Goal: Task Accomplishment & Management: Manage account settings

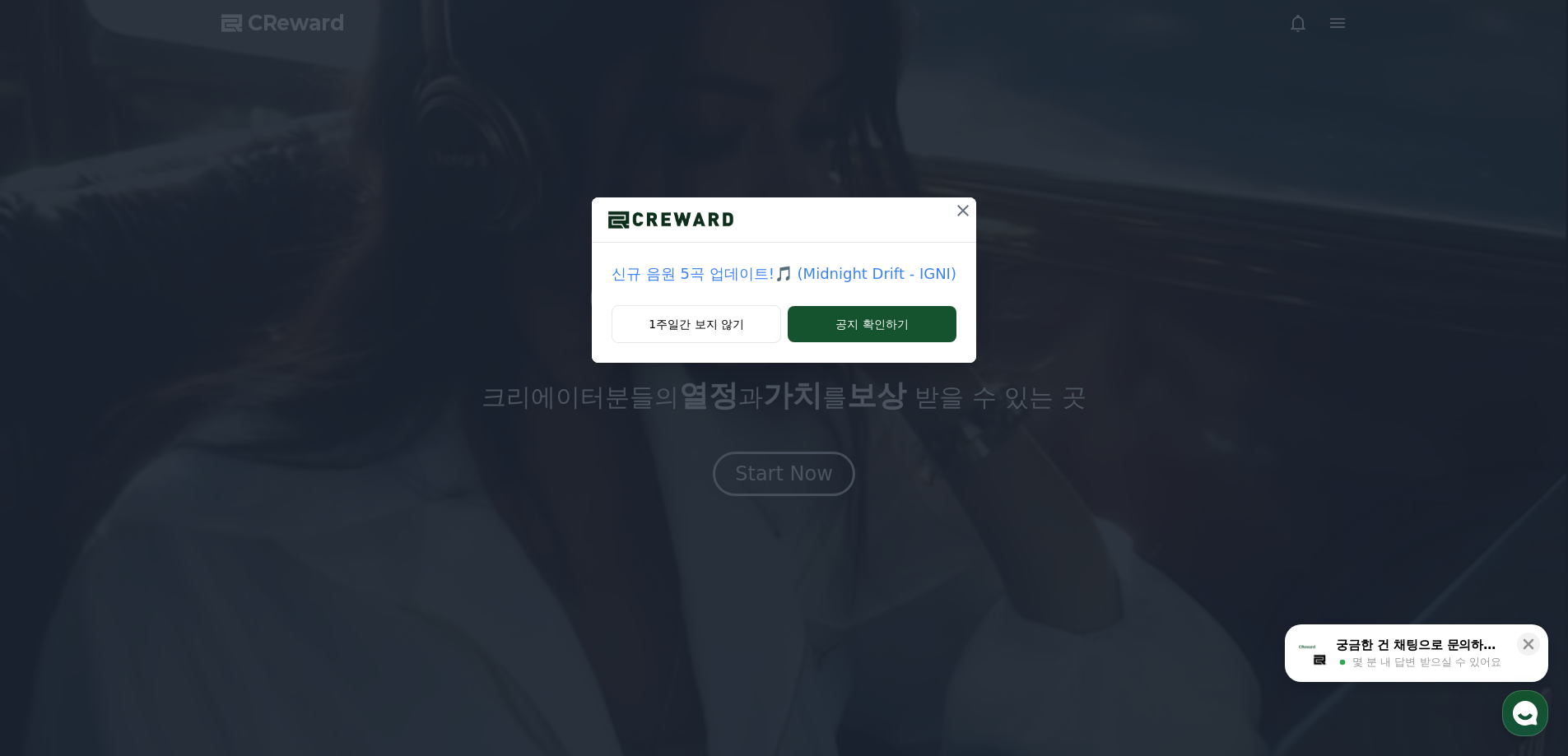
drag, startPoint x: 1311, startPoint y: 33, endPoint x: 1304, endPoint y: 41, distance: 10.6
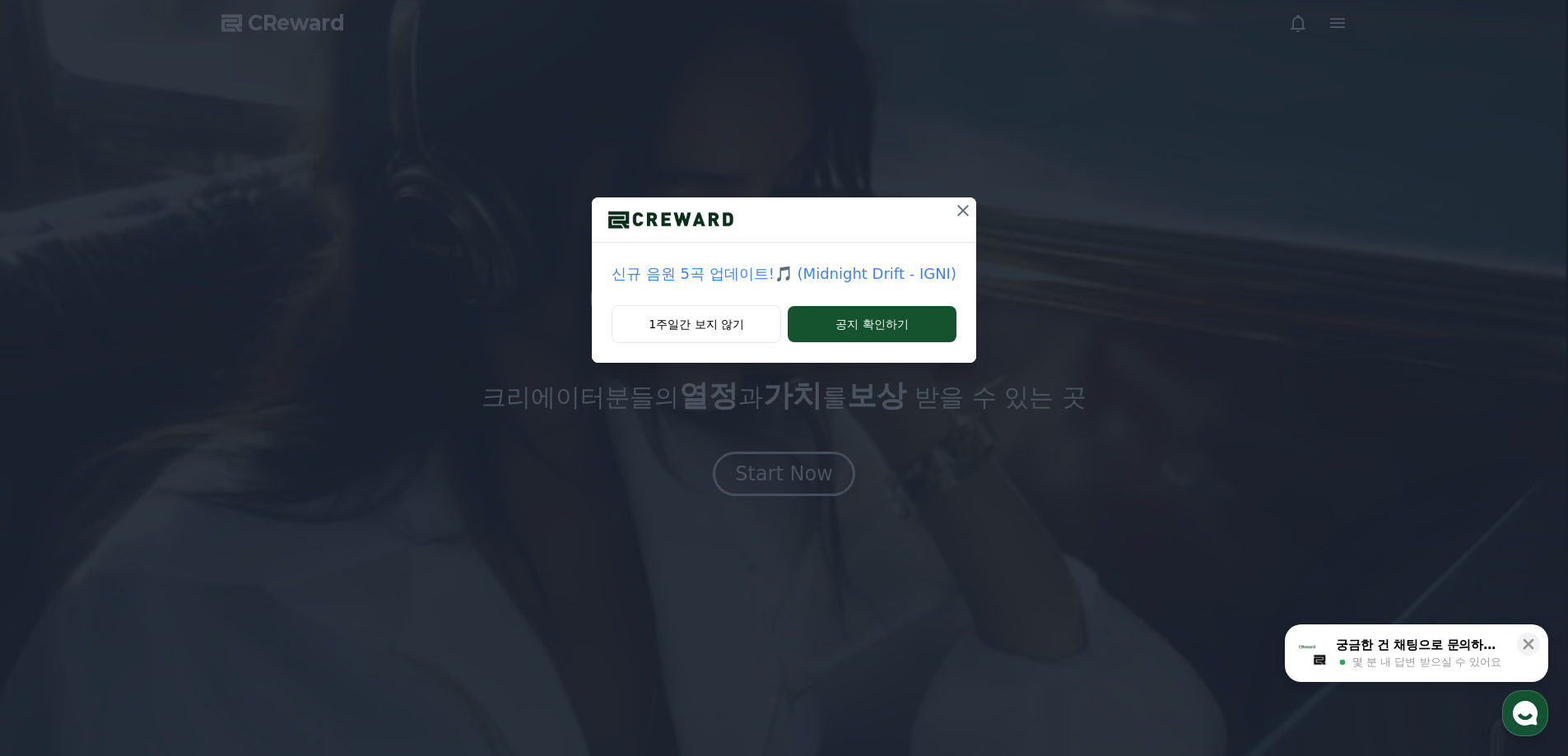
click at [1311, 34] on div "신규 음원 5곡 업데이트!🎵 (Midnight Drift - IGNI) 1주일간 보지 않기 공지 확인하기" at bounding box center [784, 195] width 1568 height 389
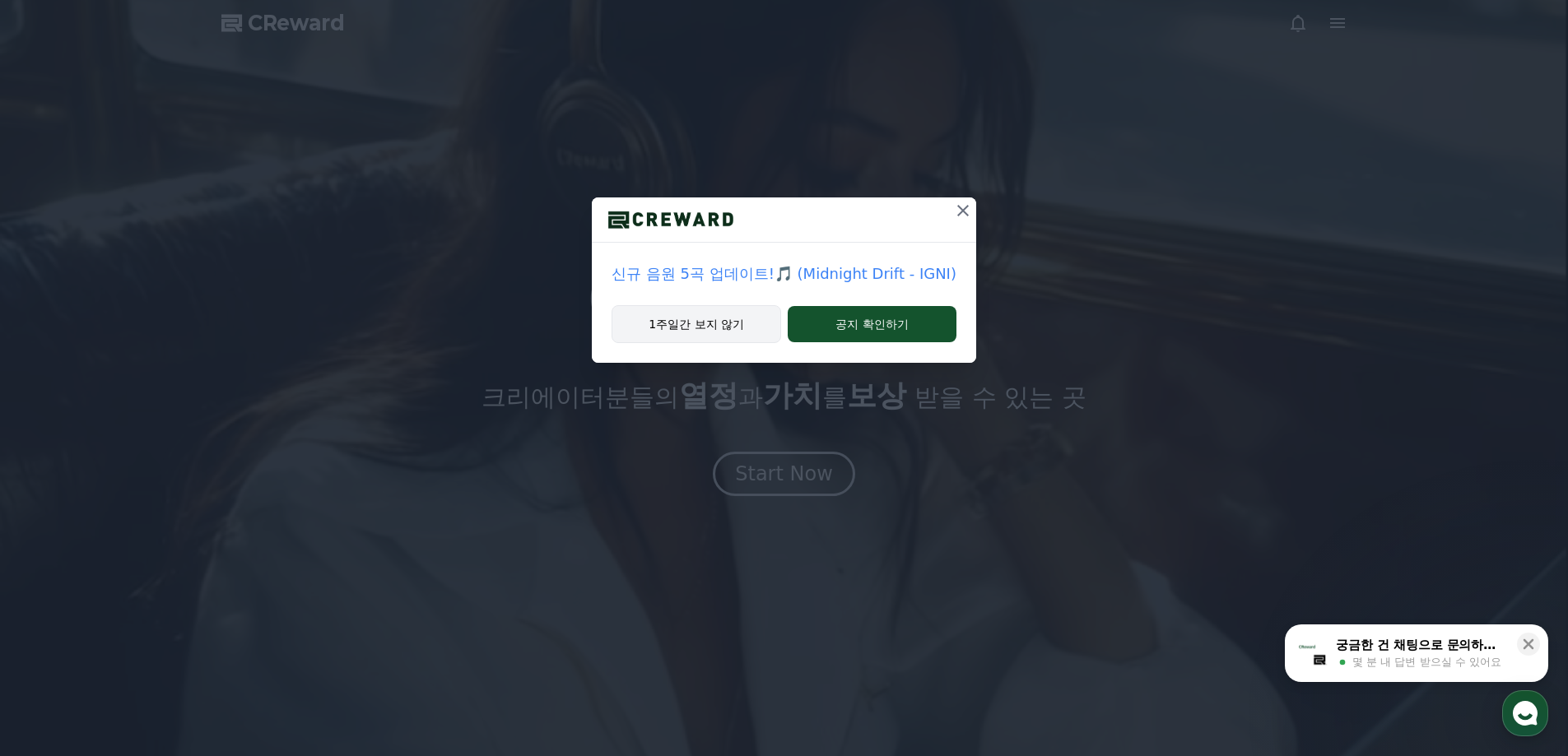
click at [707, 322] on button "1주일간 보지 않기" at bounding box center [696, 324] width 169 height 38
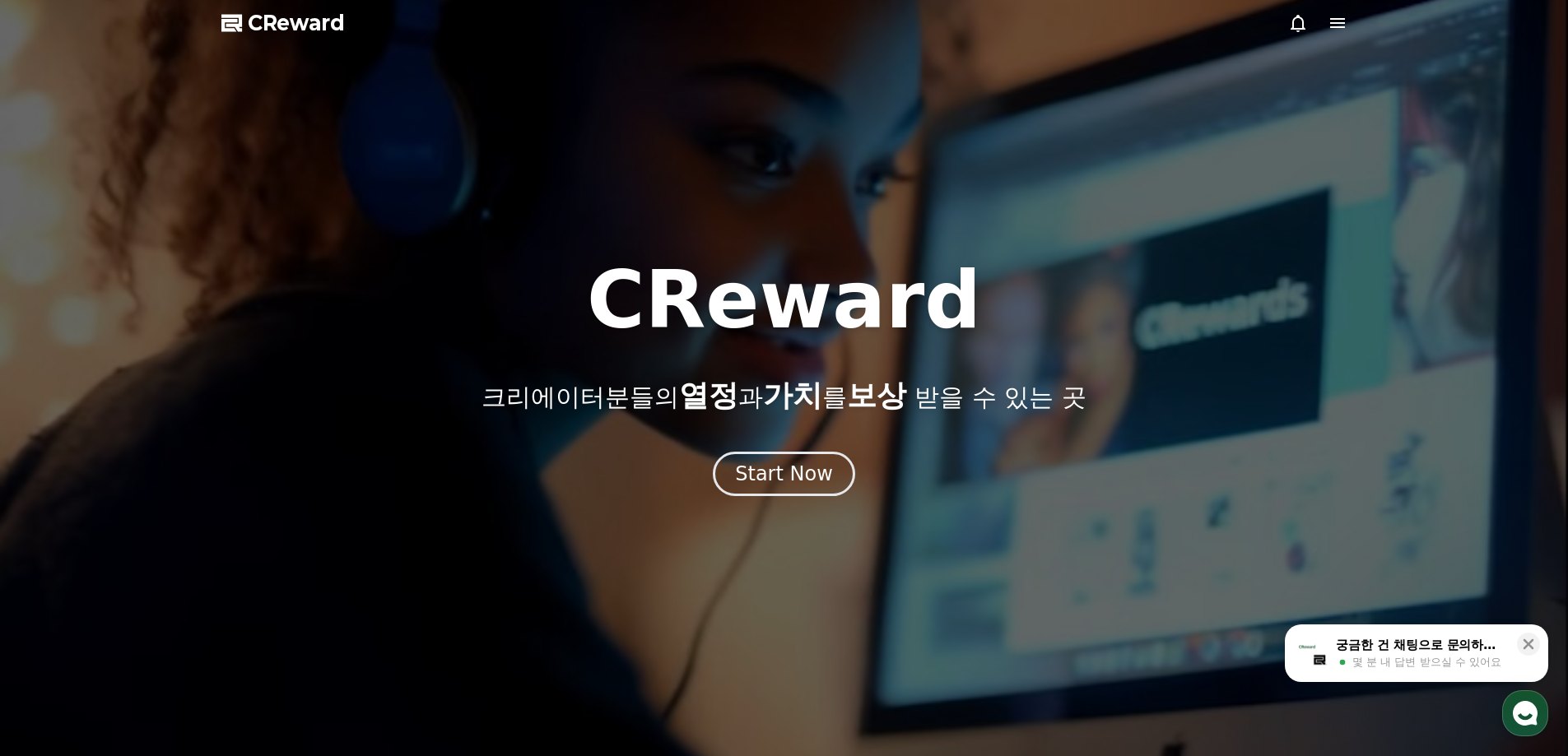
click at [1333, 20] on icon at bounding box center [1337, 23] width 14 height 10
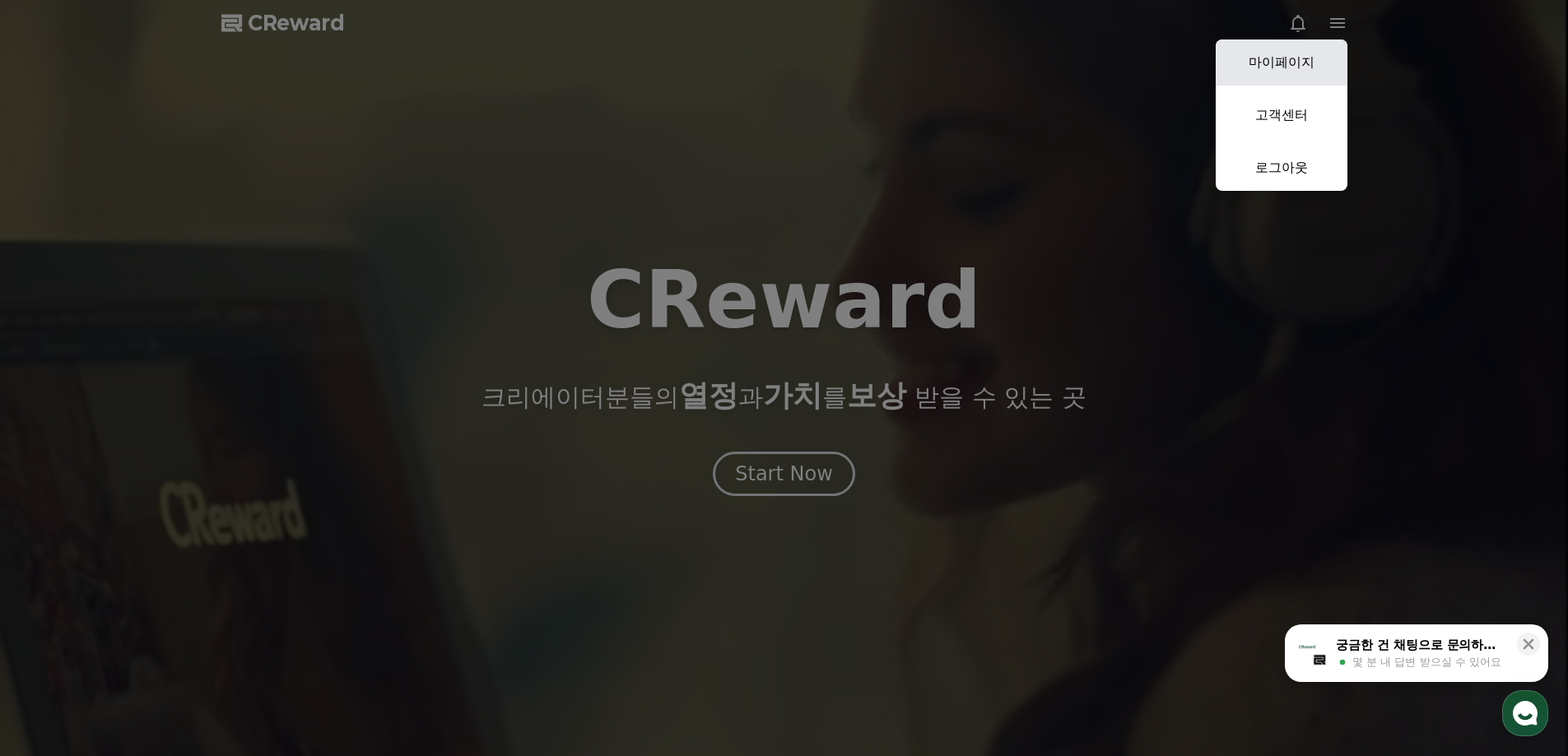
click at [1298, 68] on link "마이페이지" at bounding box center [1281, 62] width 131 height 46
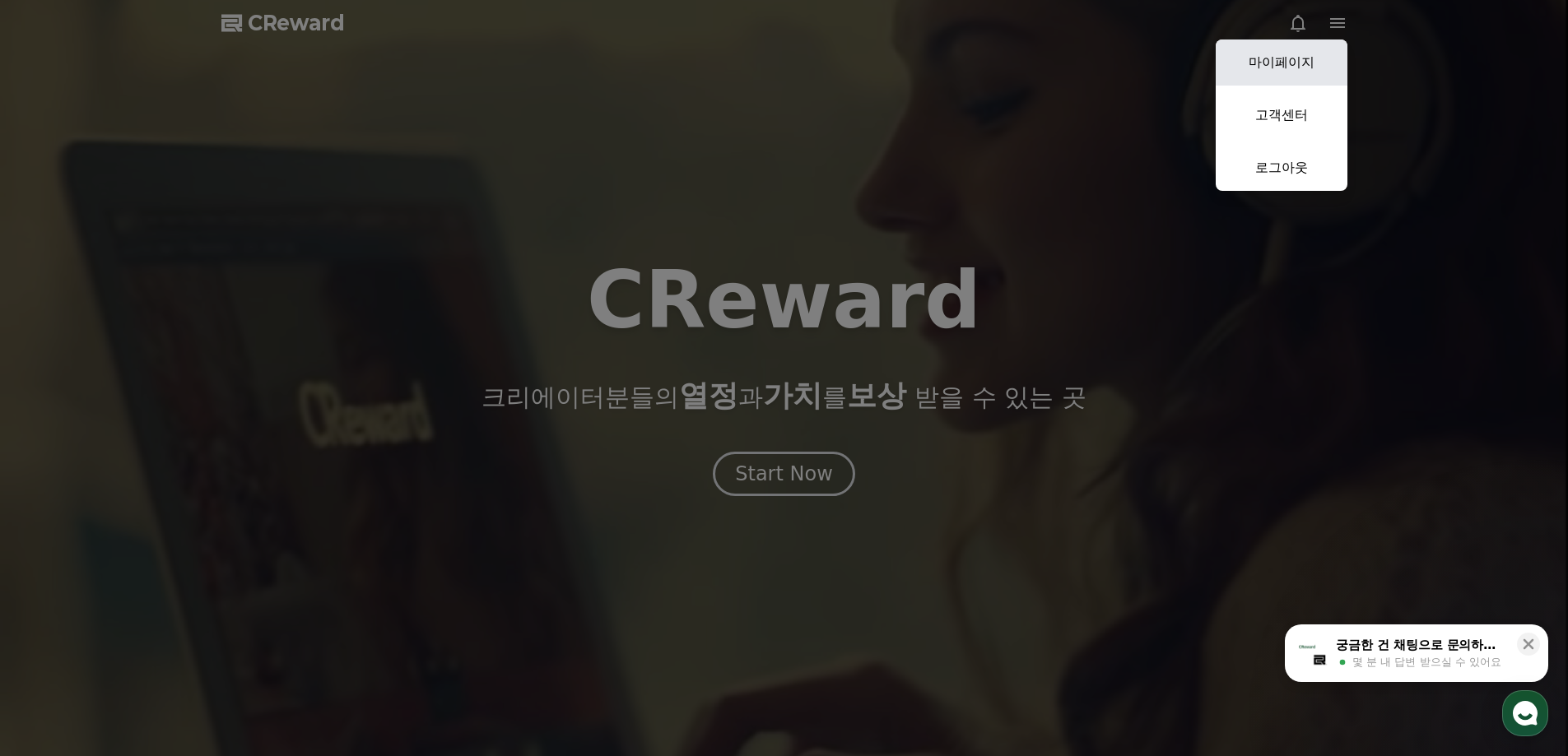
select select "**********"
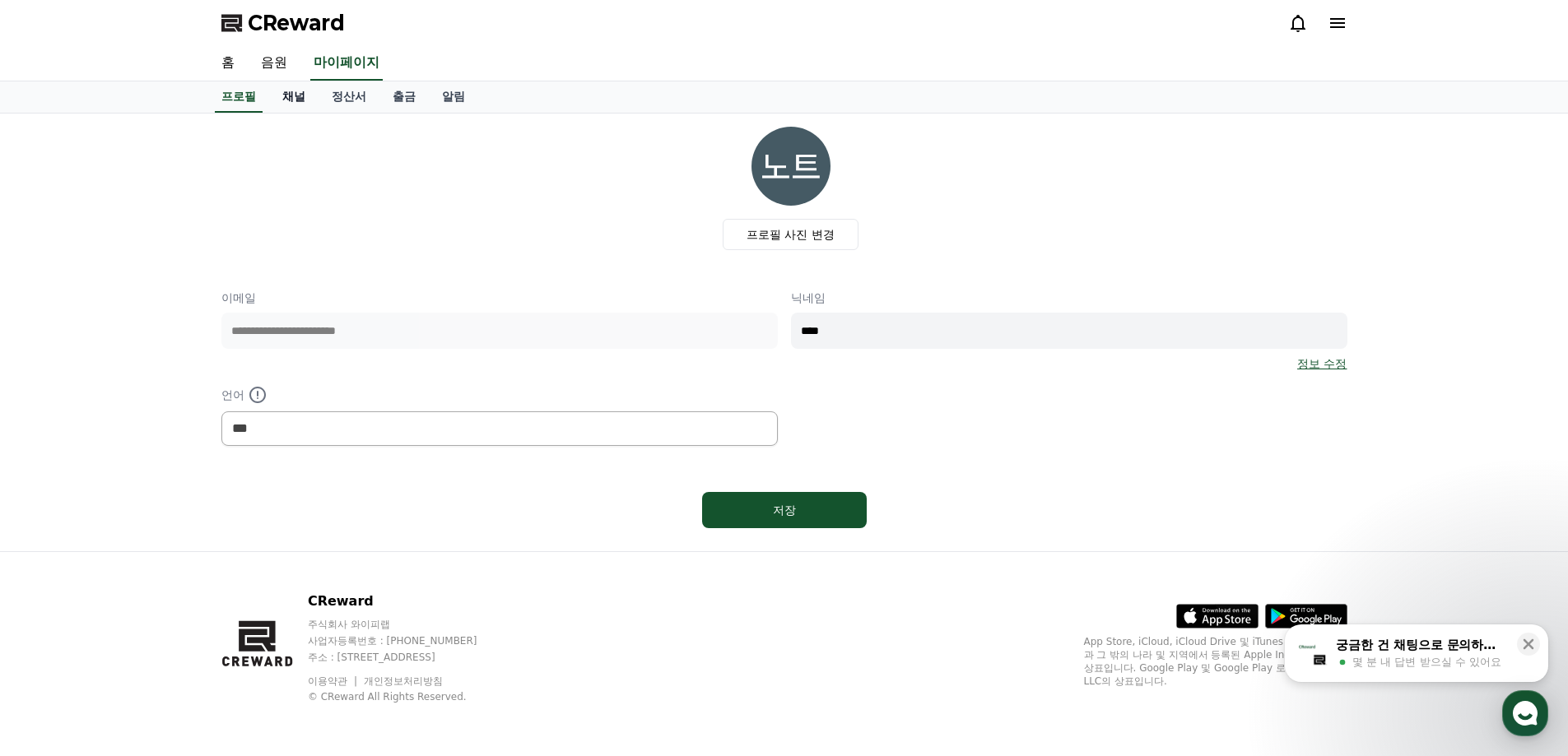
click at [284, 96] on link "채널" at bounding box center [293, 97] width 50 height 32
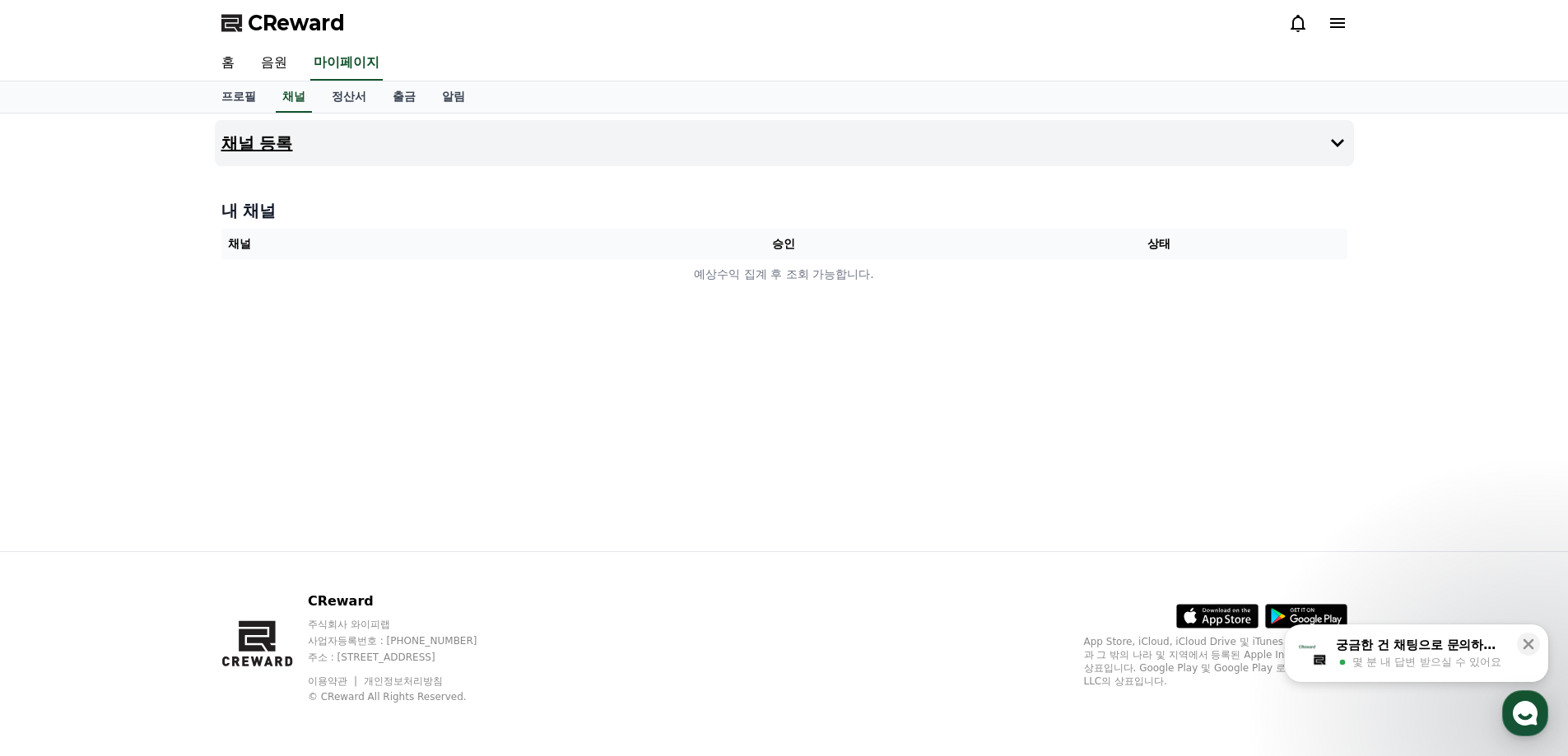
click at [1324, 147] on button "채널 등록" at bounding box center [784, 143] width 1140 height 46
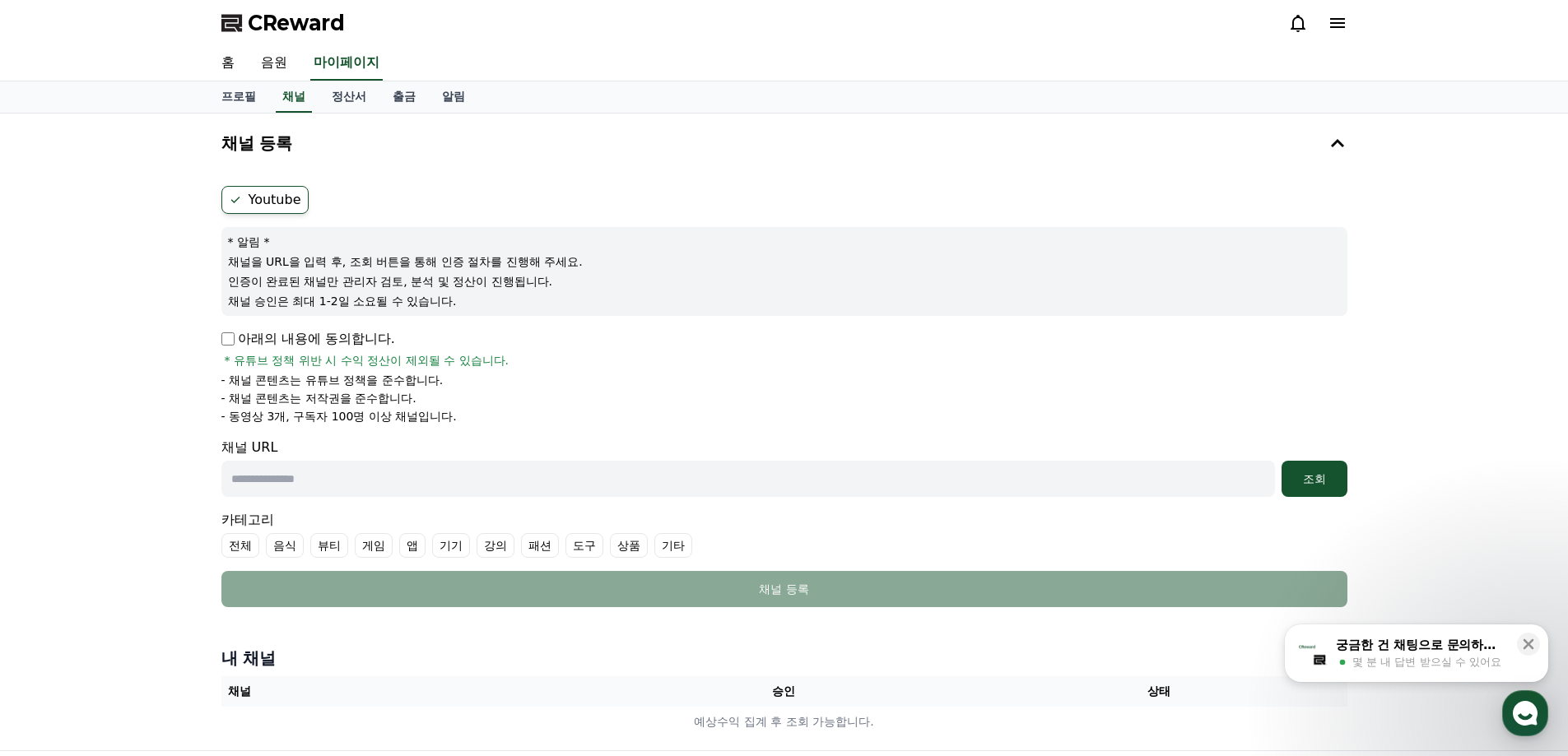
click at [382, 473] on input "text" at bounding box center [747, 479] width 1053 height 36
paste input "**********"
type input "**********"
click at [1309, 486] on div "조회" at bounding box center [1314, 479] width 53 height 16
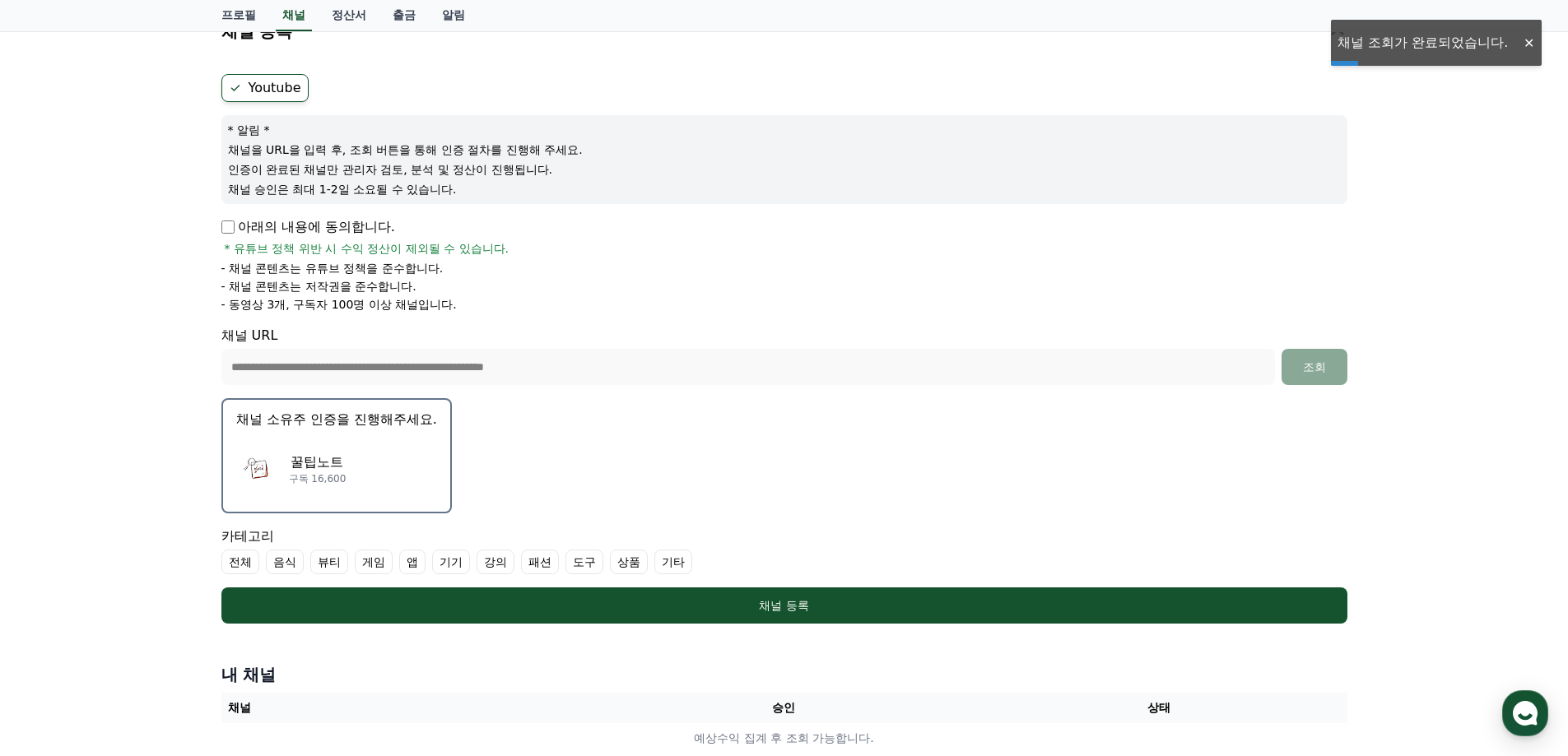
scroll to position [165, 0]
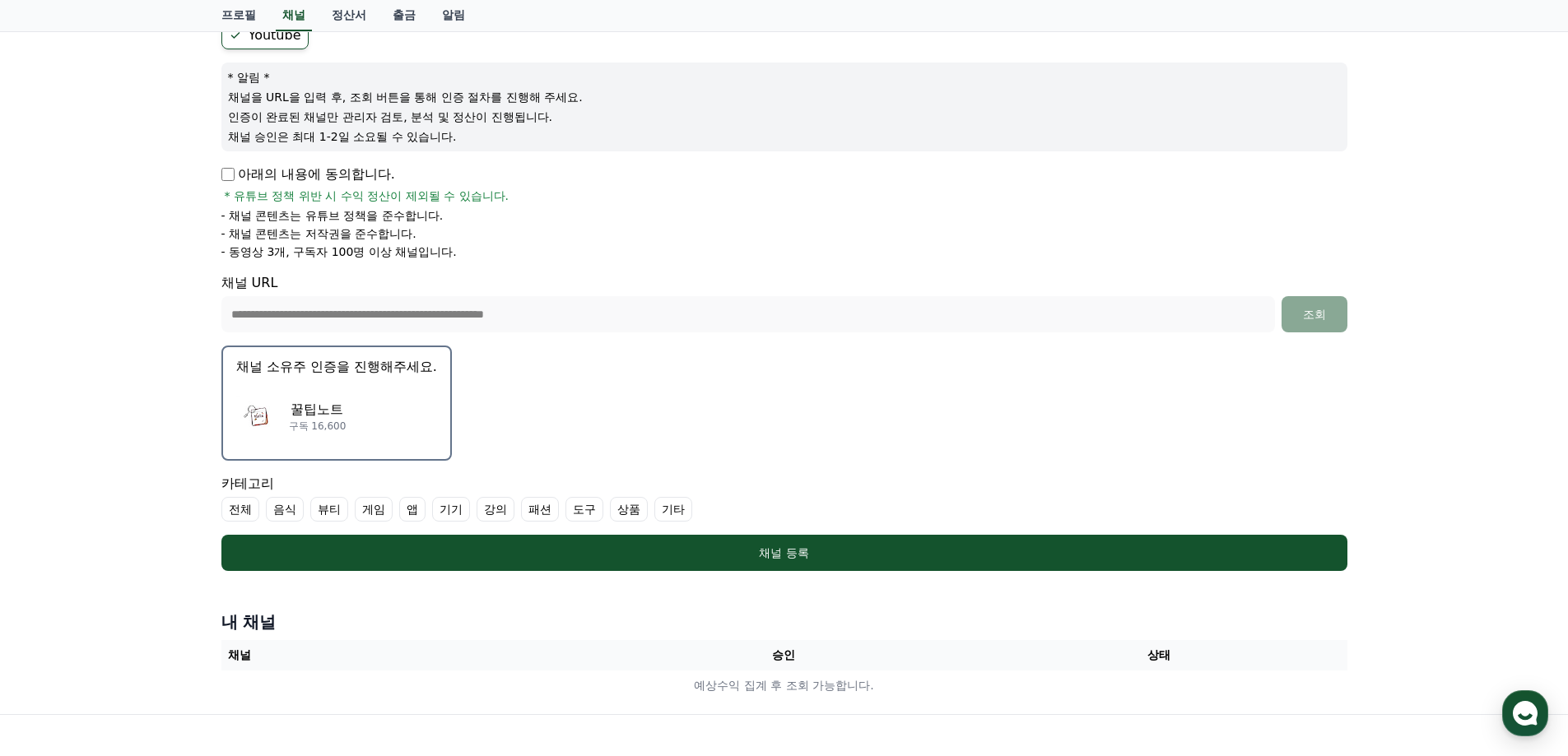
click at [317, 408] on p "꿀팁노트" at bounding box center [318, 410] width 58 height 20
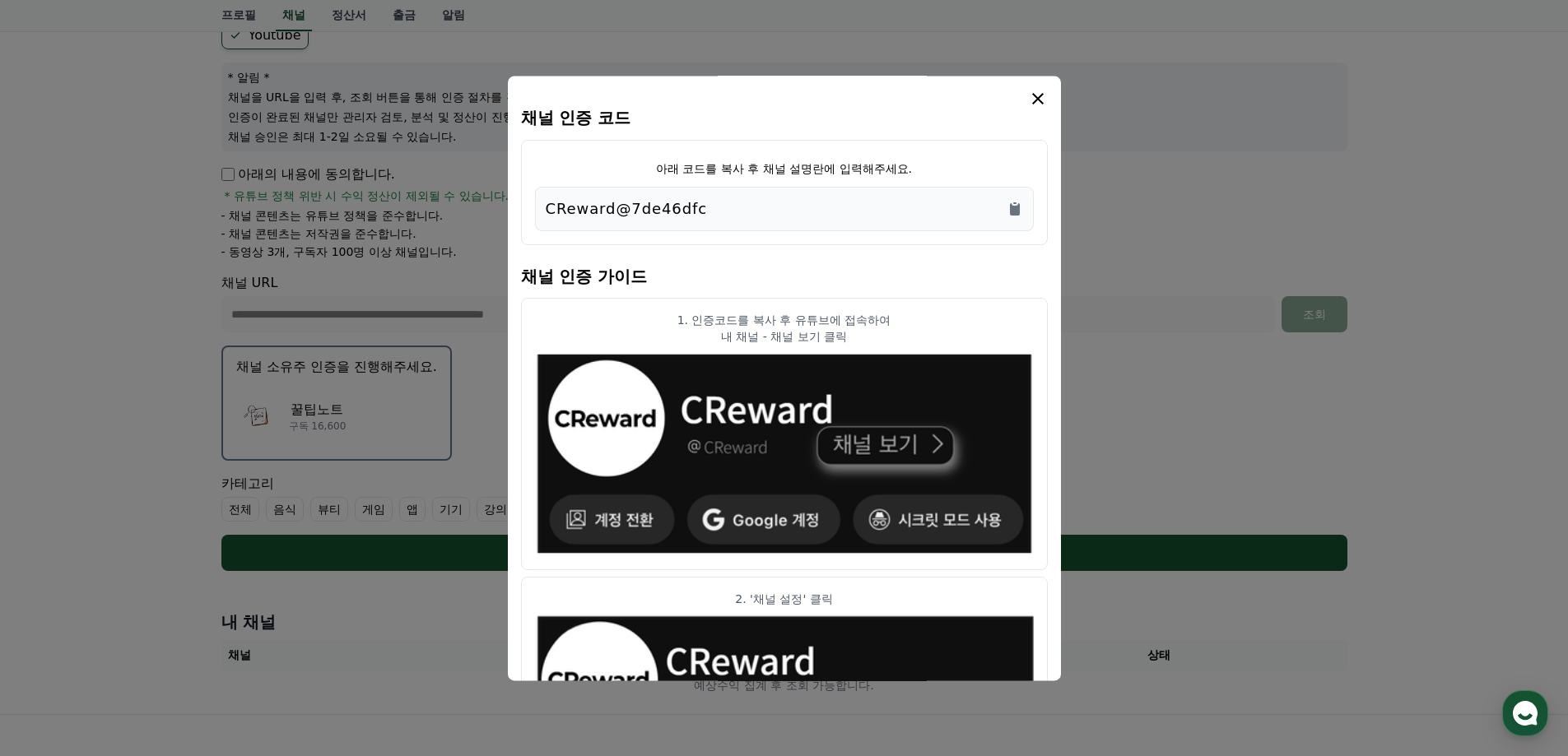
click at [744, 216] on div "CReward@7de46dfc" at bounding box center [784, 208] width 477 height 23
click at [1019, 214] on icon "Copy to clipboard" at bounding box center [1015, 209] width 10 height 13
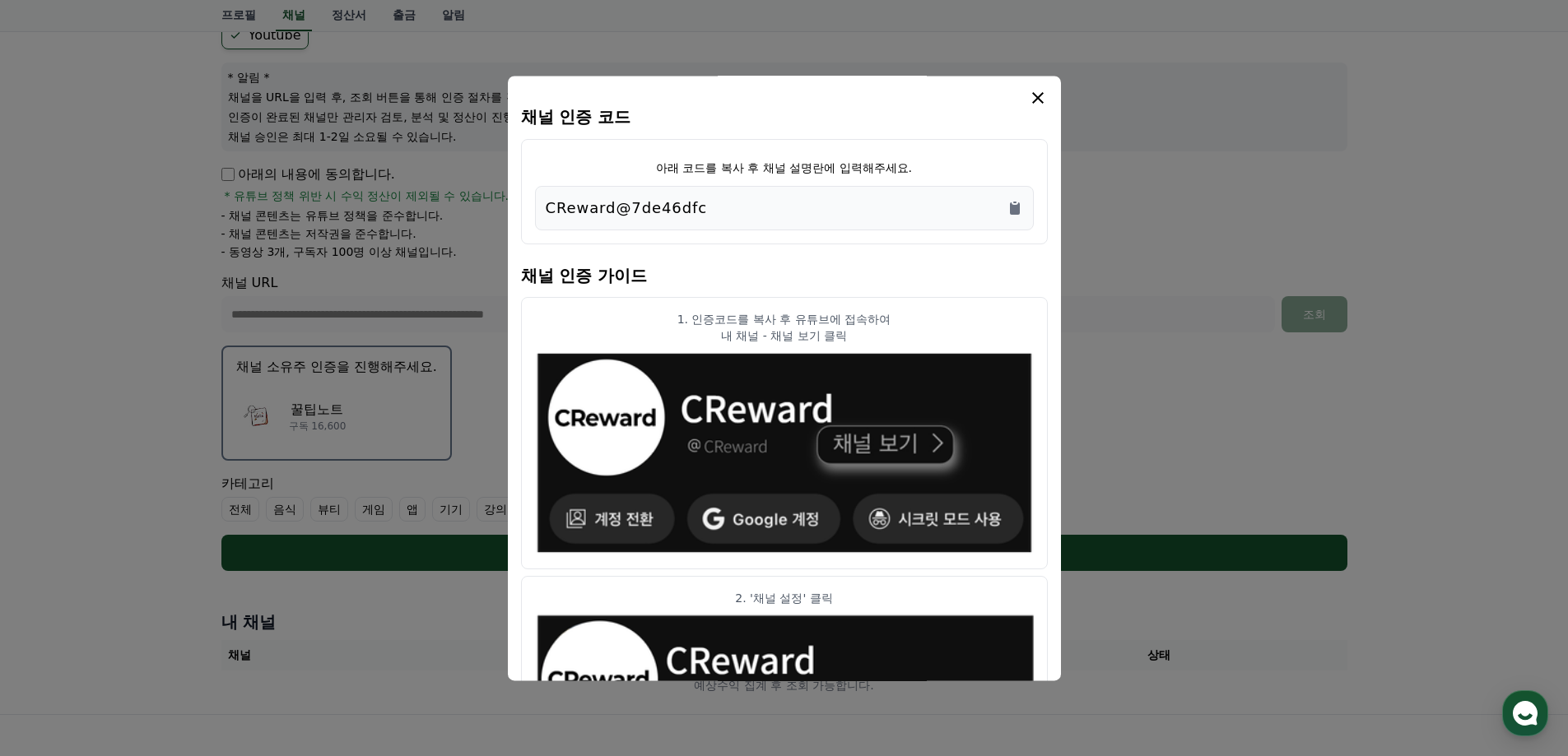
scroll to position [0, 0]
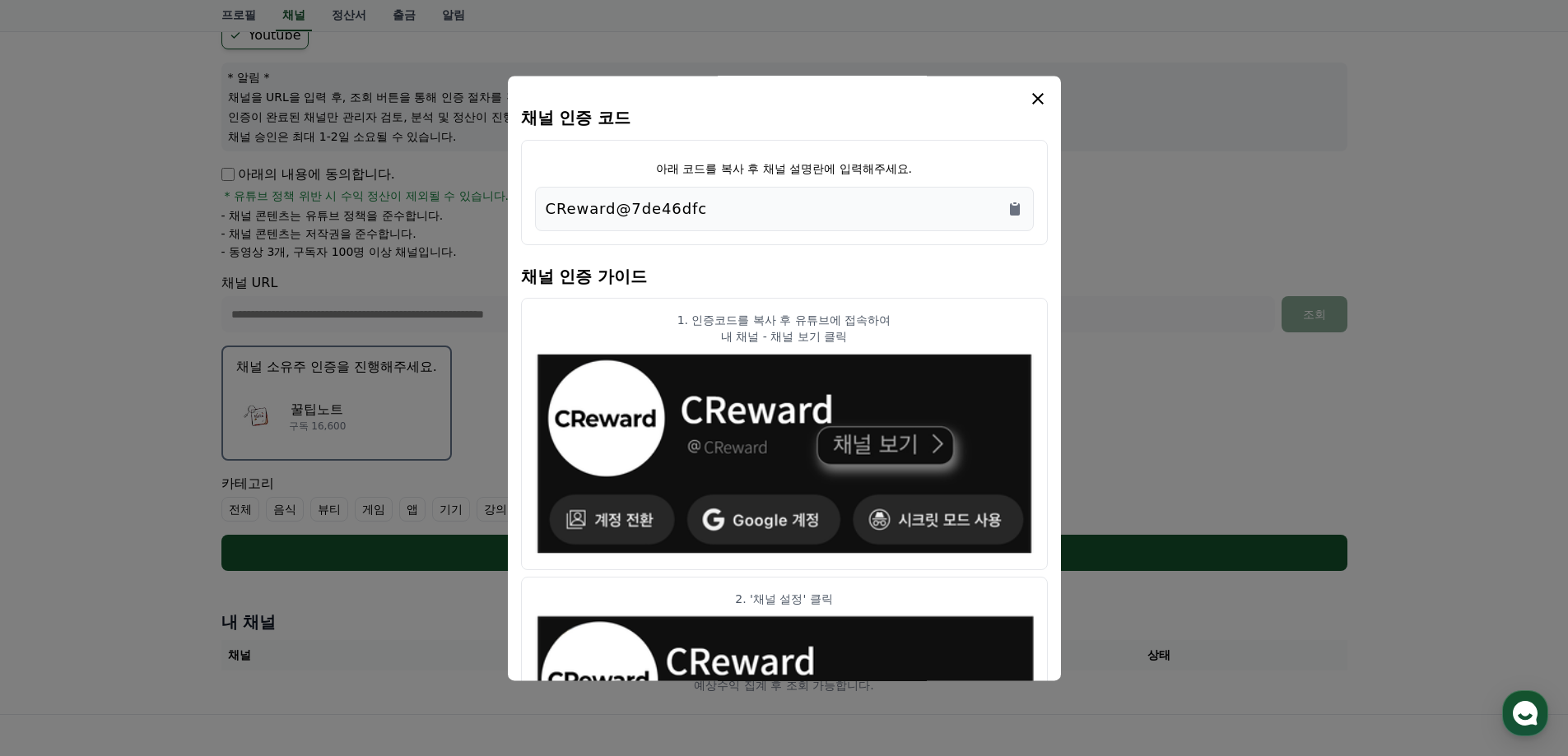
click at [1041, 94] on icon "modal" at bounding box center [1037, 99] width 12 height 12
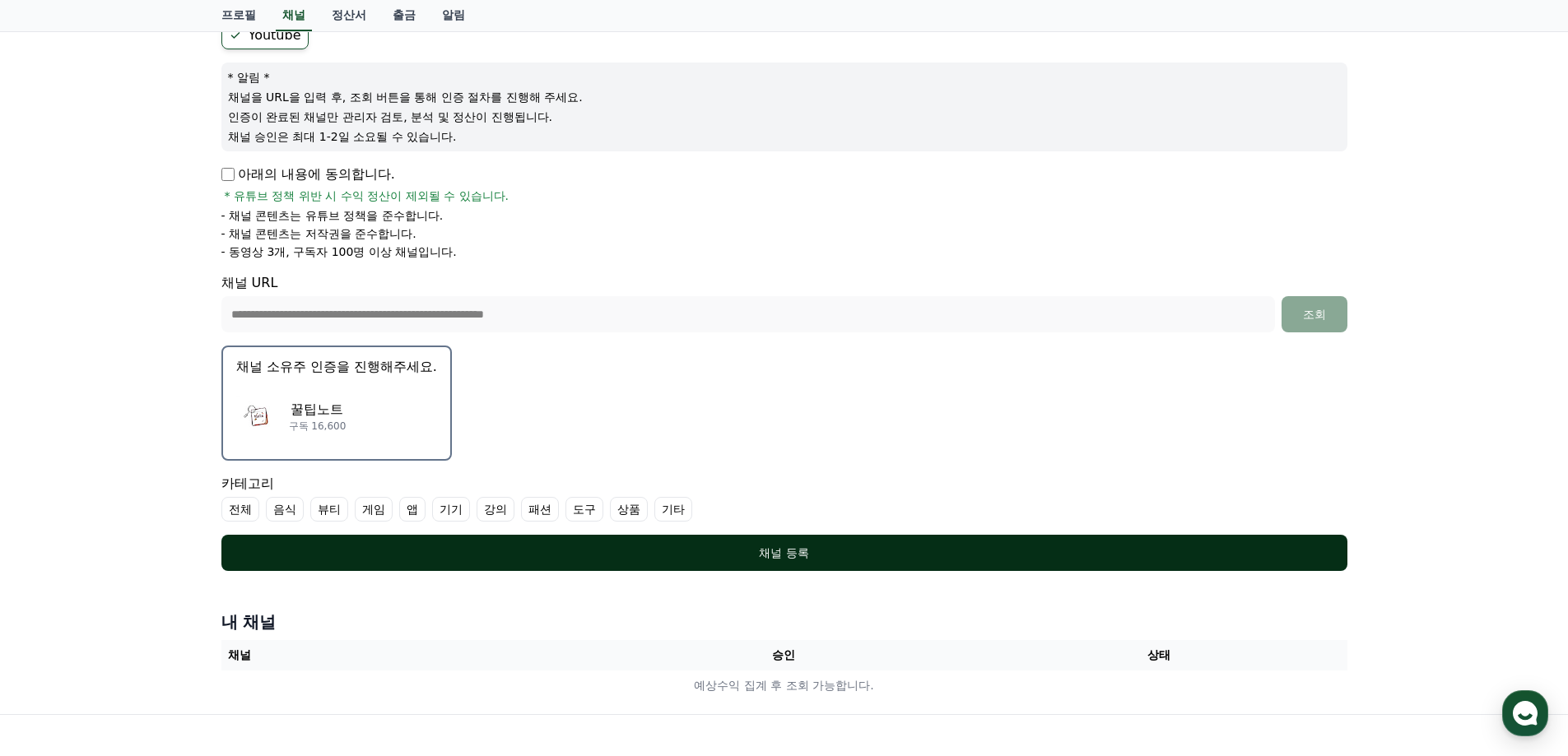
click at [900, 547] on div "채널 등록" at bounding box center [784, 553] width 1060 height 16
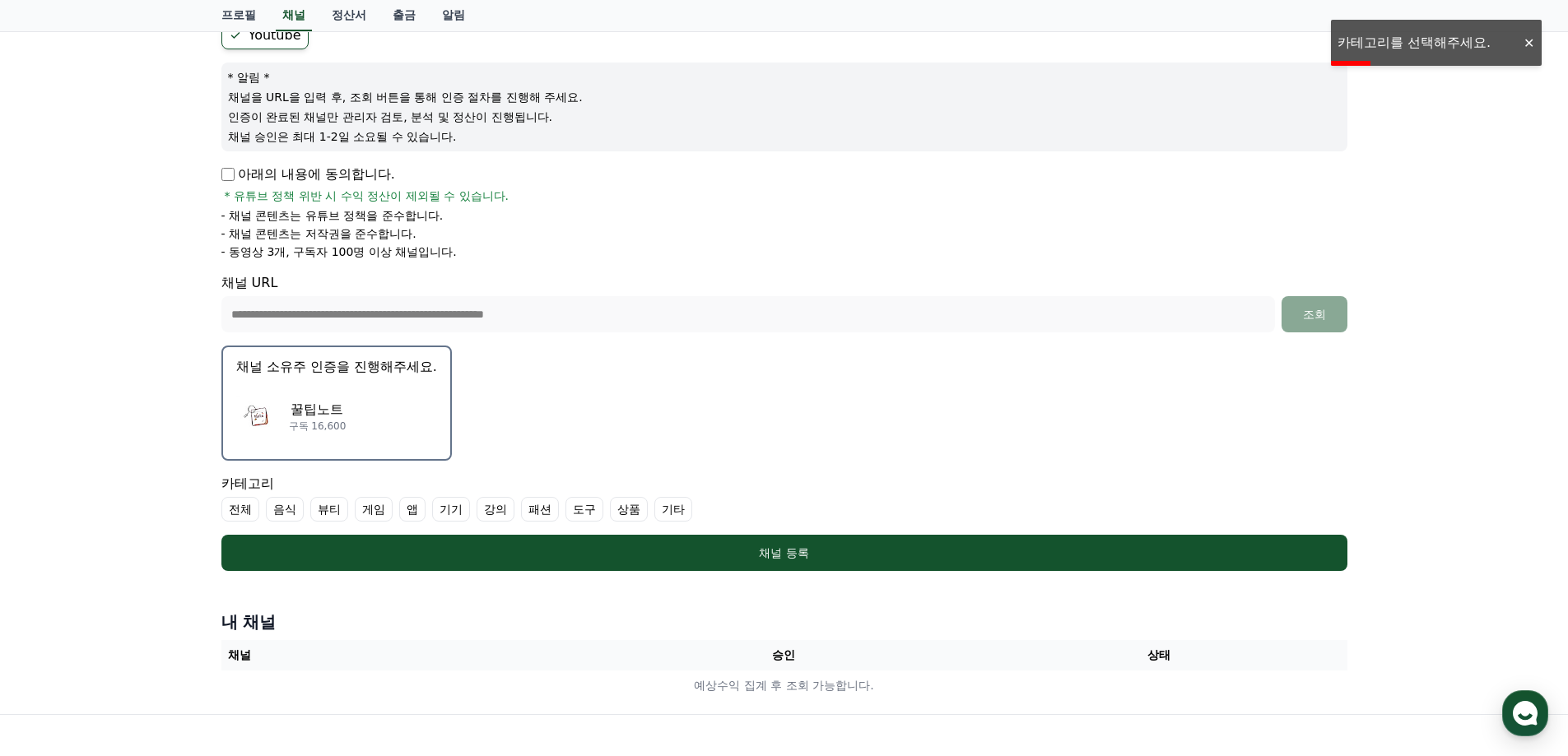
click at [672, 516] on label "기타" at bounding box center [673, 509] width 38 height 24
click at [672, 516] on label "기타" at bounding box center [683, 509] width 58 height 24
click at [689, 493] on div "카테고리 전체 음식 뷰티 게임 앱 기기 강의 패션 도구 상품 기타" at bounding box center [784, 497] width 1126 height 48
click at [665, 509] on label "기타" at bounding box center [673, 509] width 38 height 24
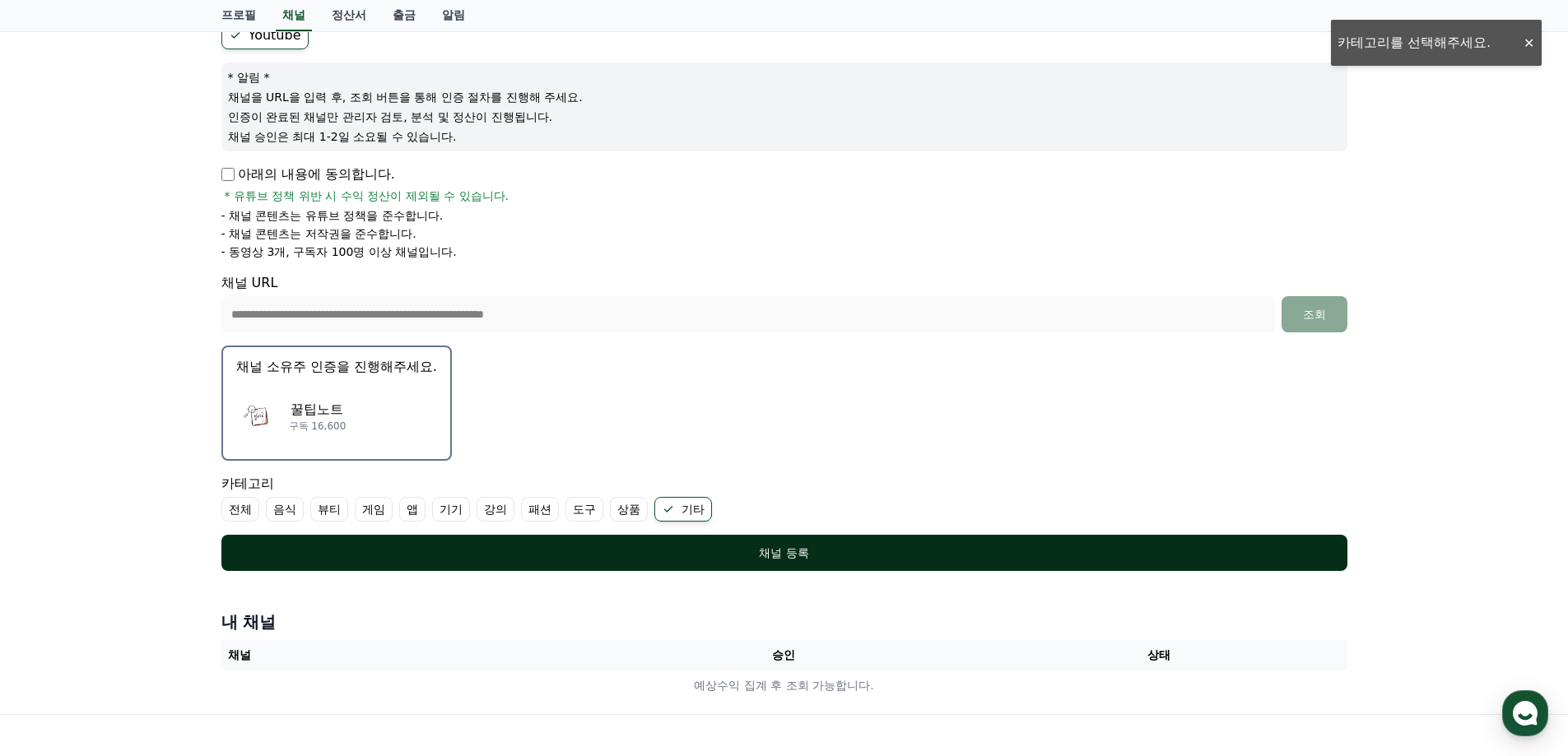
click at [752, 554] on div "채널 등록" at bounding box center [784, 553] width 1060 height 16
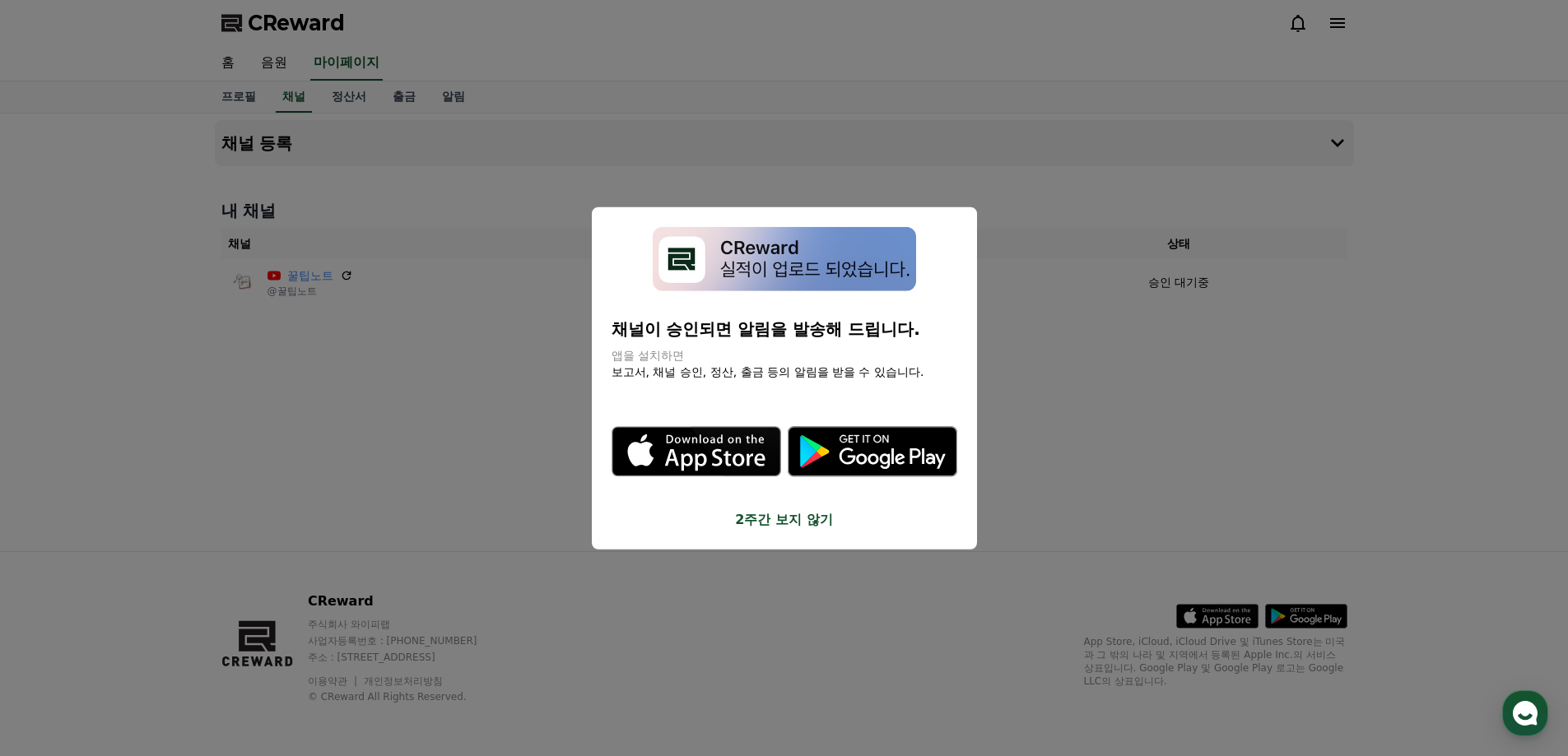
click at [806, 526] on button "2주간 보지 않기" at bounding box center [784, 520] width 346 height 20
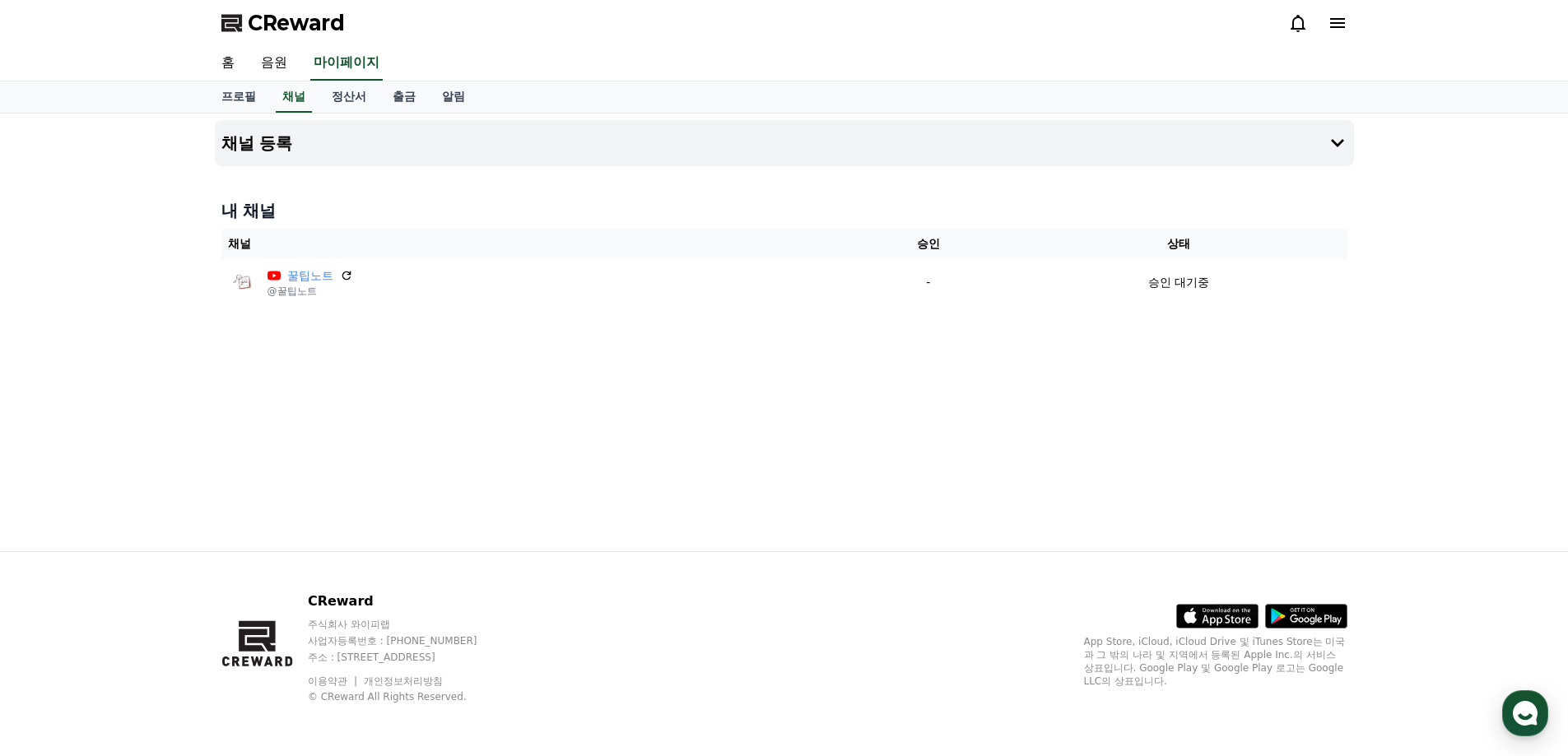
drag, startPoint x: 760, startPoint y: 482, endPoint x: 556, endPoint y: 329, distance: 255.0
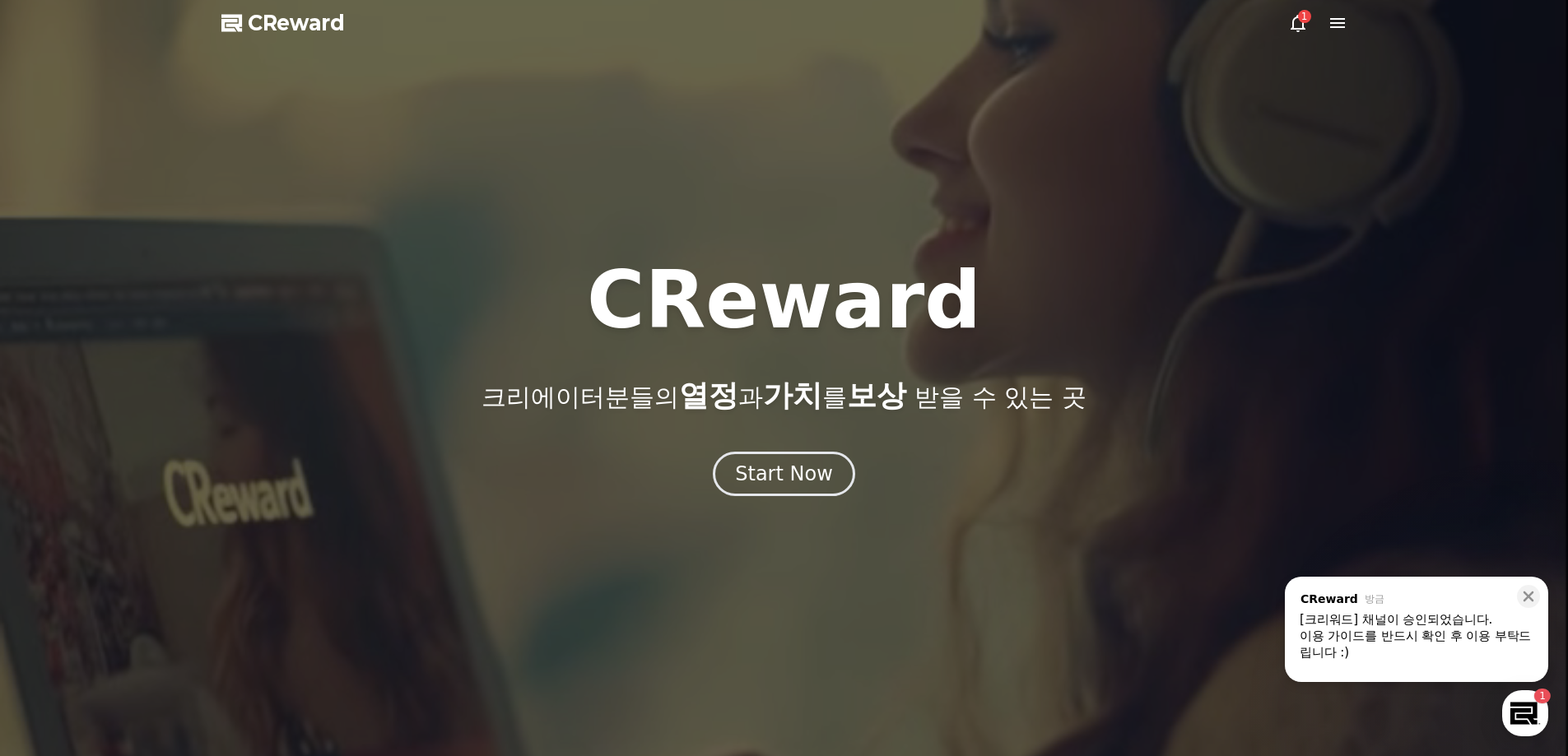
click at [1305, 30] on icon at bounding box center [1298, 24] width 20 height 20
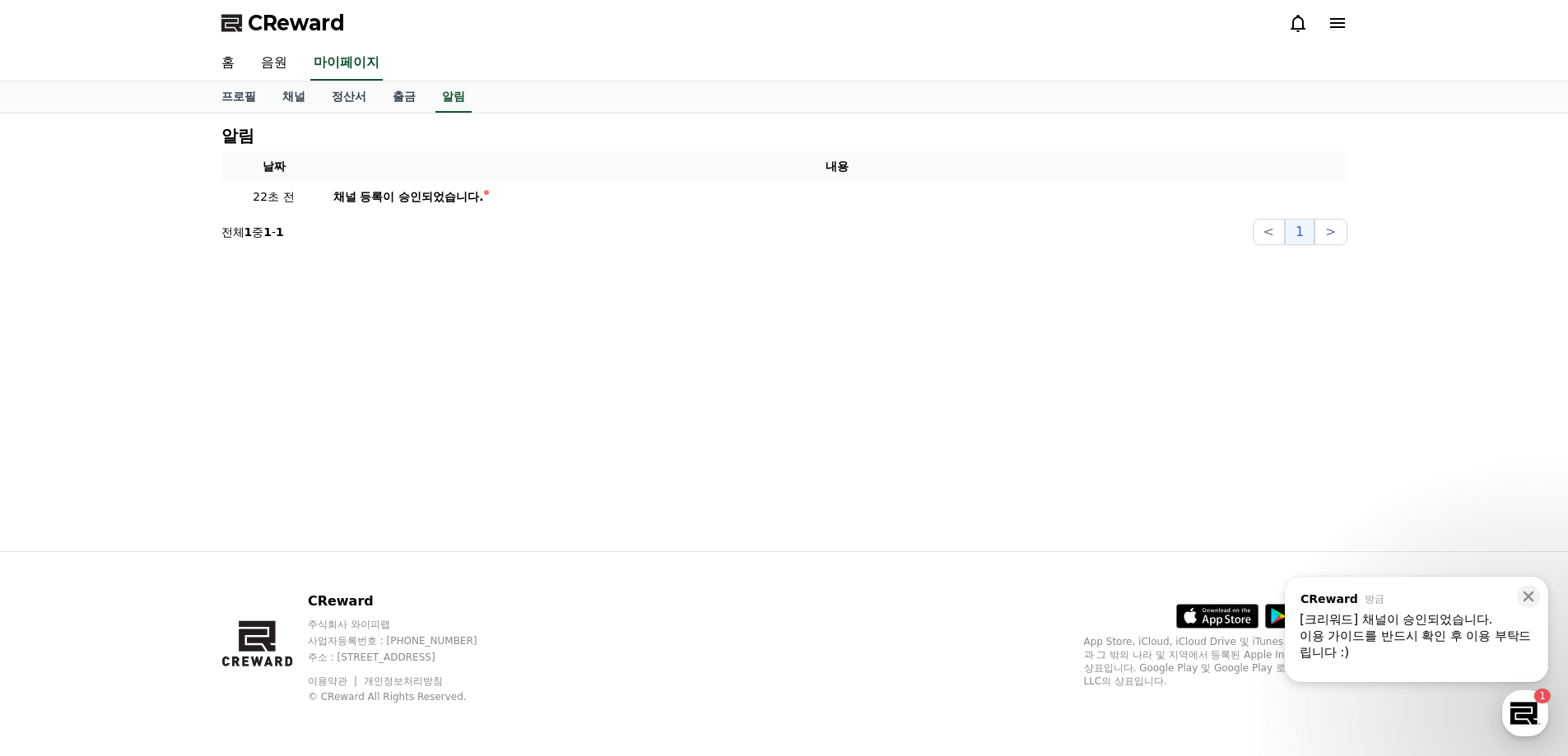
click at [1447, 631] on div "이용 가이드를 반드시 확인 후 이용 부탁드립니다 :)" at bounding box center [1417, 644] width 234 height 33
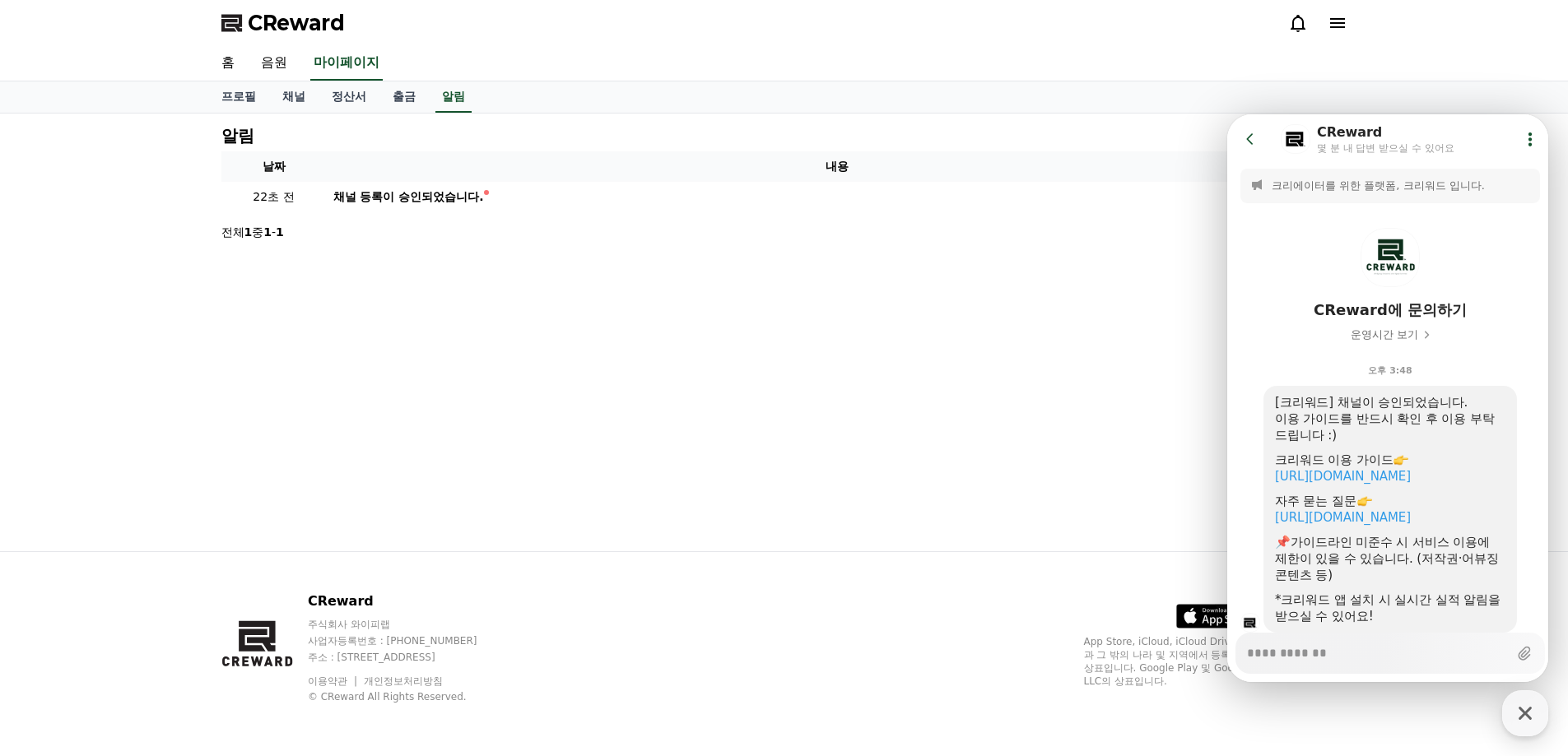
click at [621, 234] on section "전체 1 중 1 - 1 < 1 >" at bounding box center [784, 232] width 1126 height 26
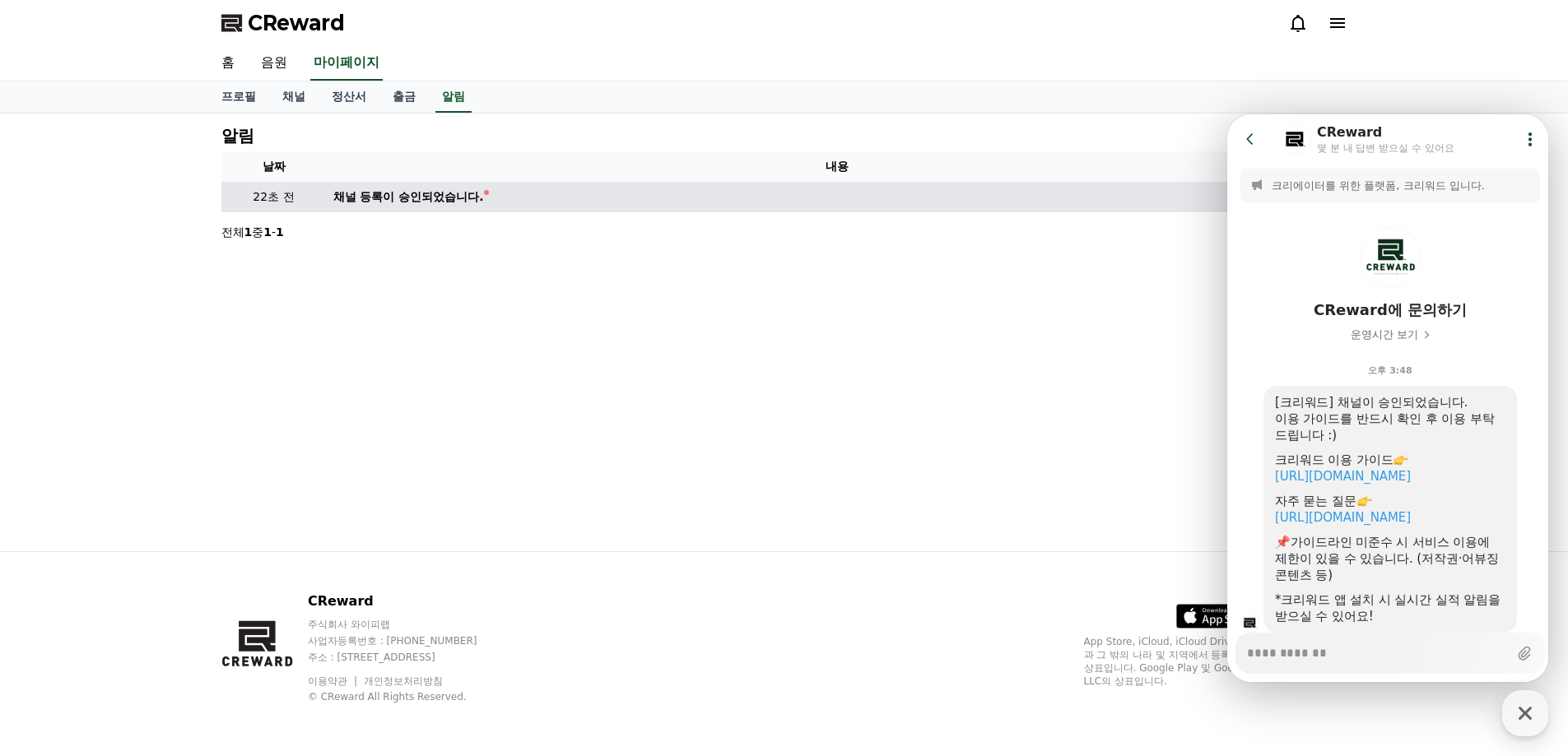
click at [419, 185] on td "채널 등록이 승인되었습니다." at bounding box center [837, 197] width 1021 height 31
click at [418, 191] on div "채널 등록이 승인되었습니다." at bounding box center [409, 196] width 150 height 17
click at [413, 200] on div "채널 등록이 승인되었습니다." at bounding box center [409, 196] width 150 height 17
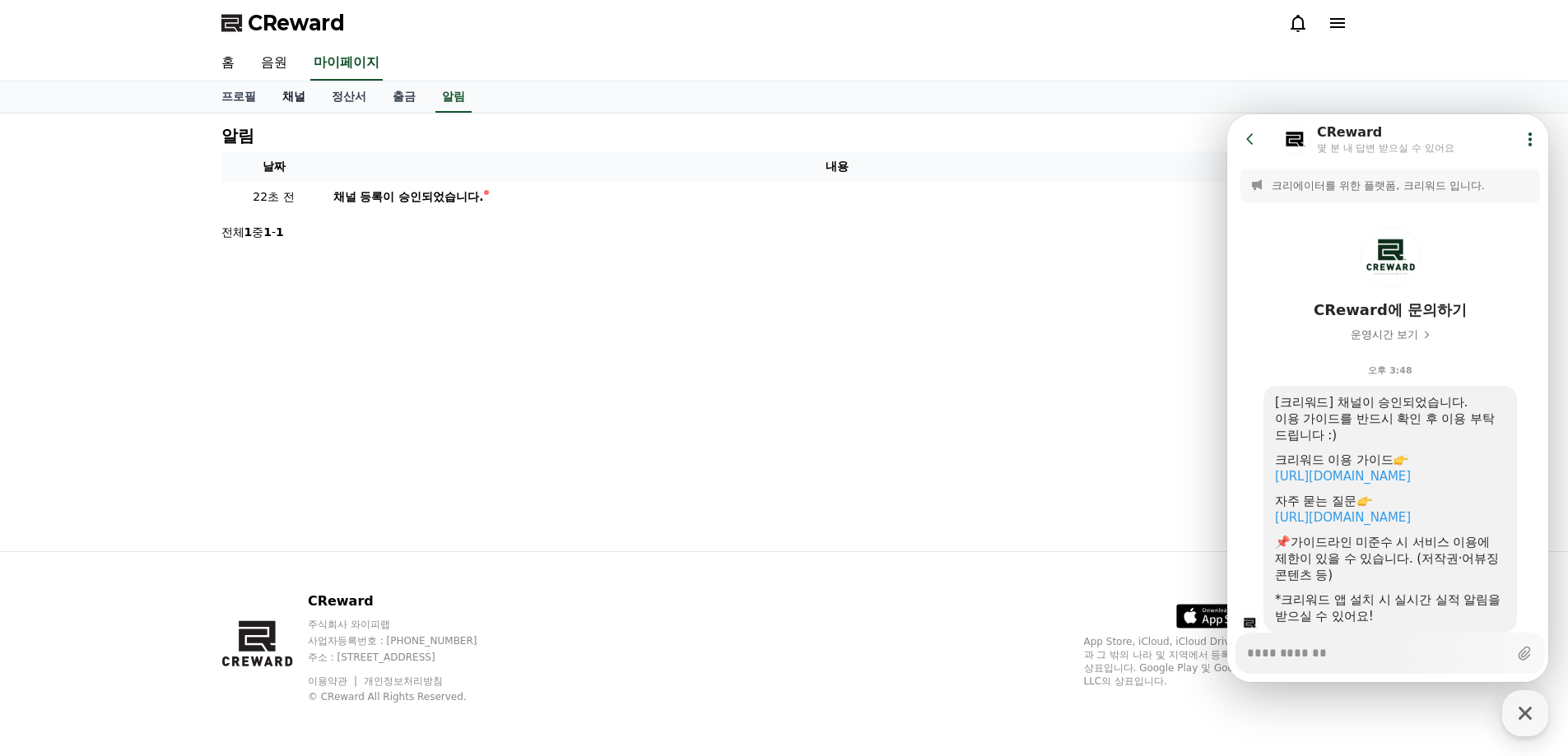
click at [293, 103] on link "채널" at bounding box center [293, 97] width 50 height 32
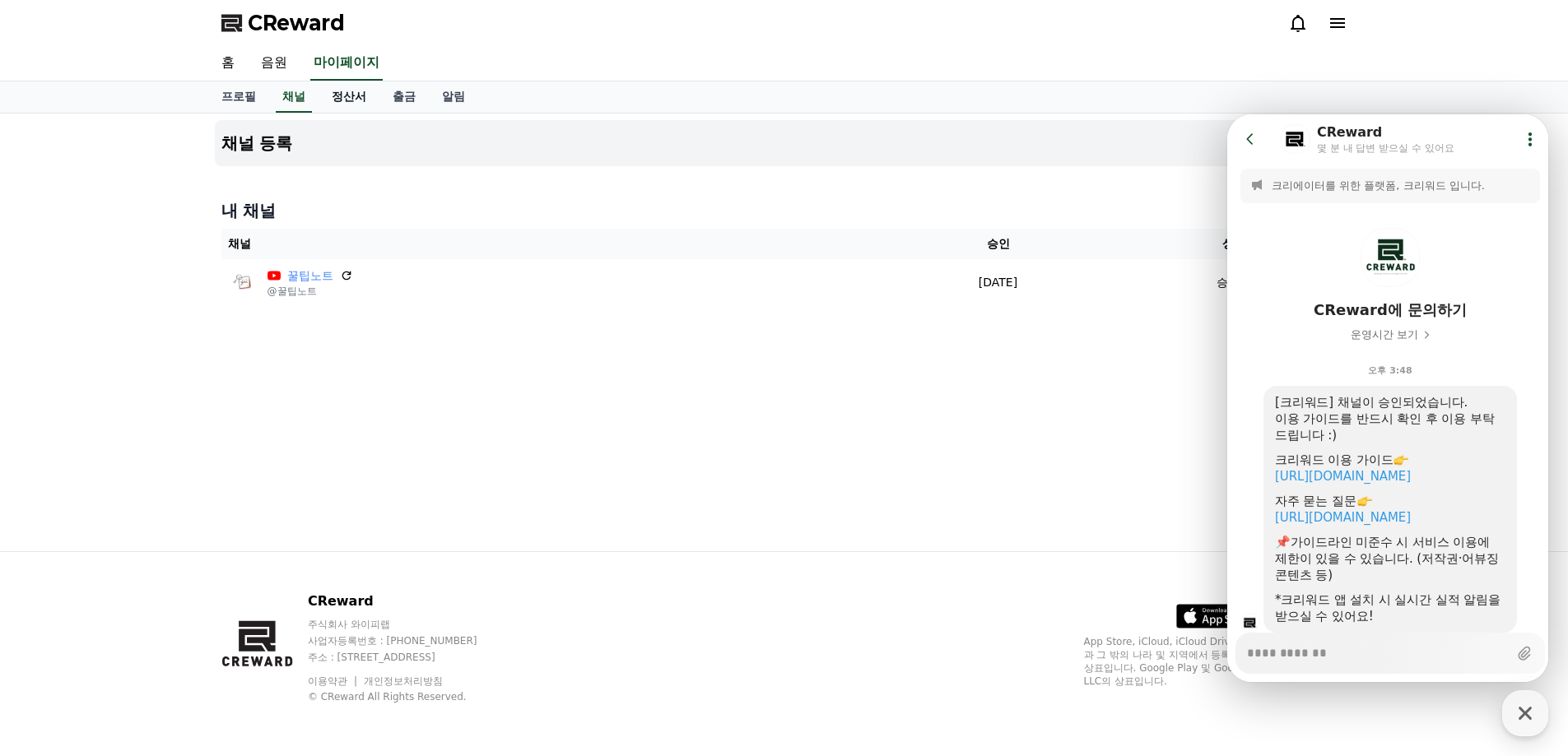
click at [340, 90] on link "정산서" at bounding box center [349, 97] width 61 height 32
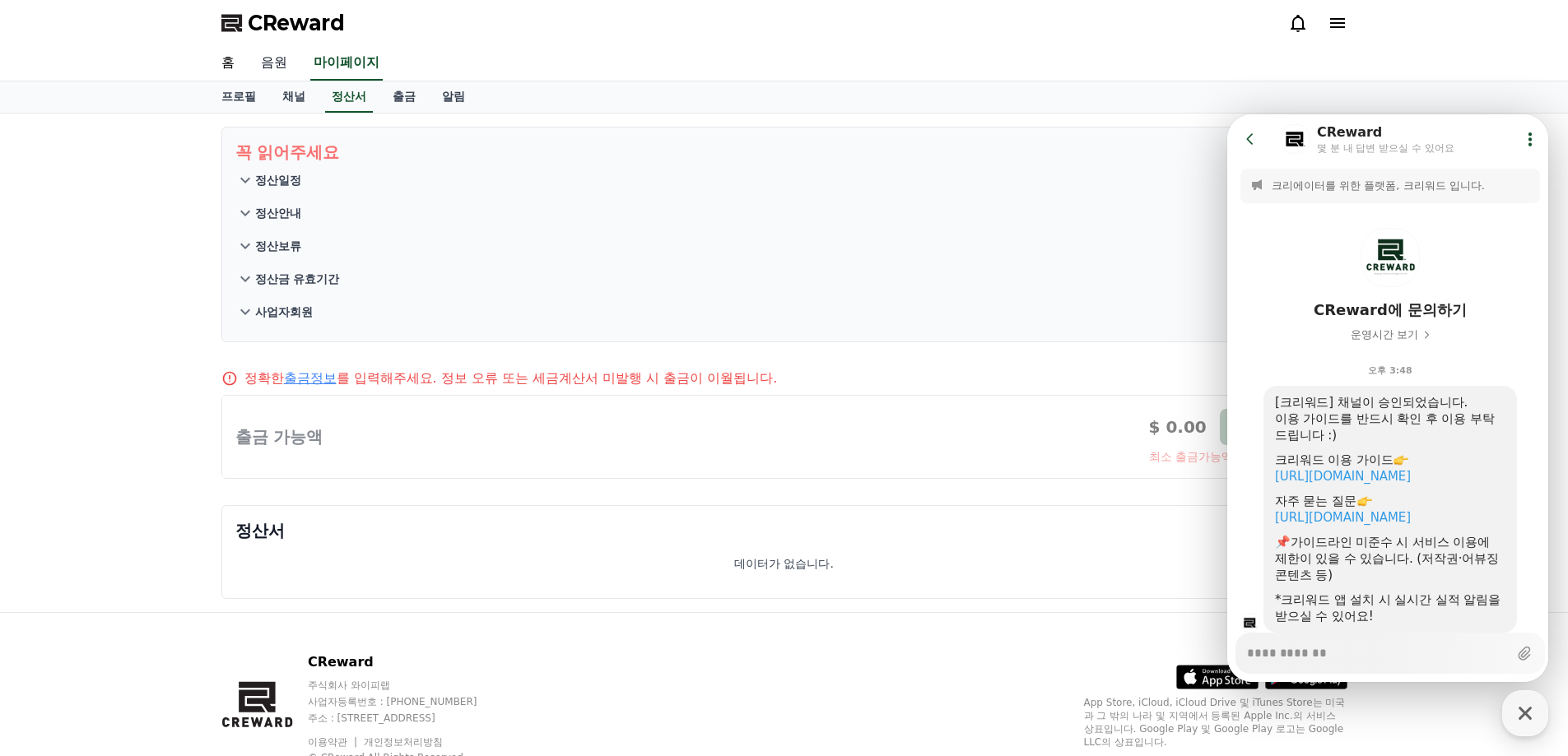
click at [265, 58] on link "음원" at bounding box center [274, 63] width 53 height 34
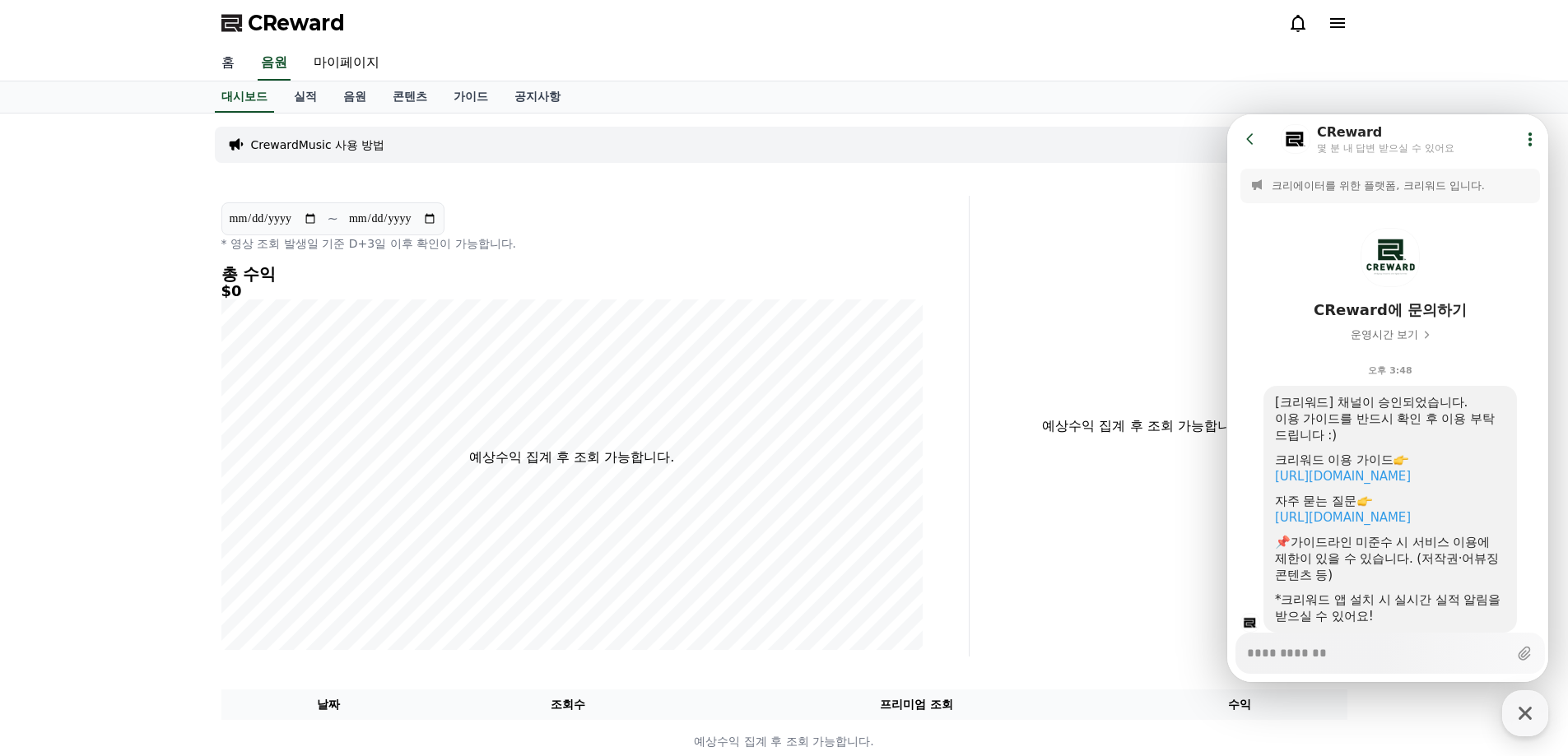
click at [217, 60] on link "홈" at bounding box center [228, 63] width 40 height 34
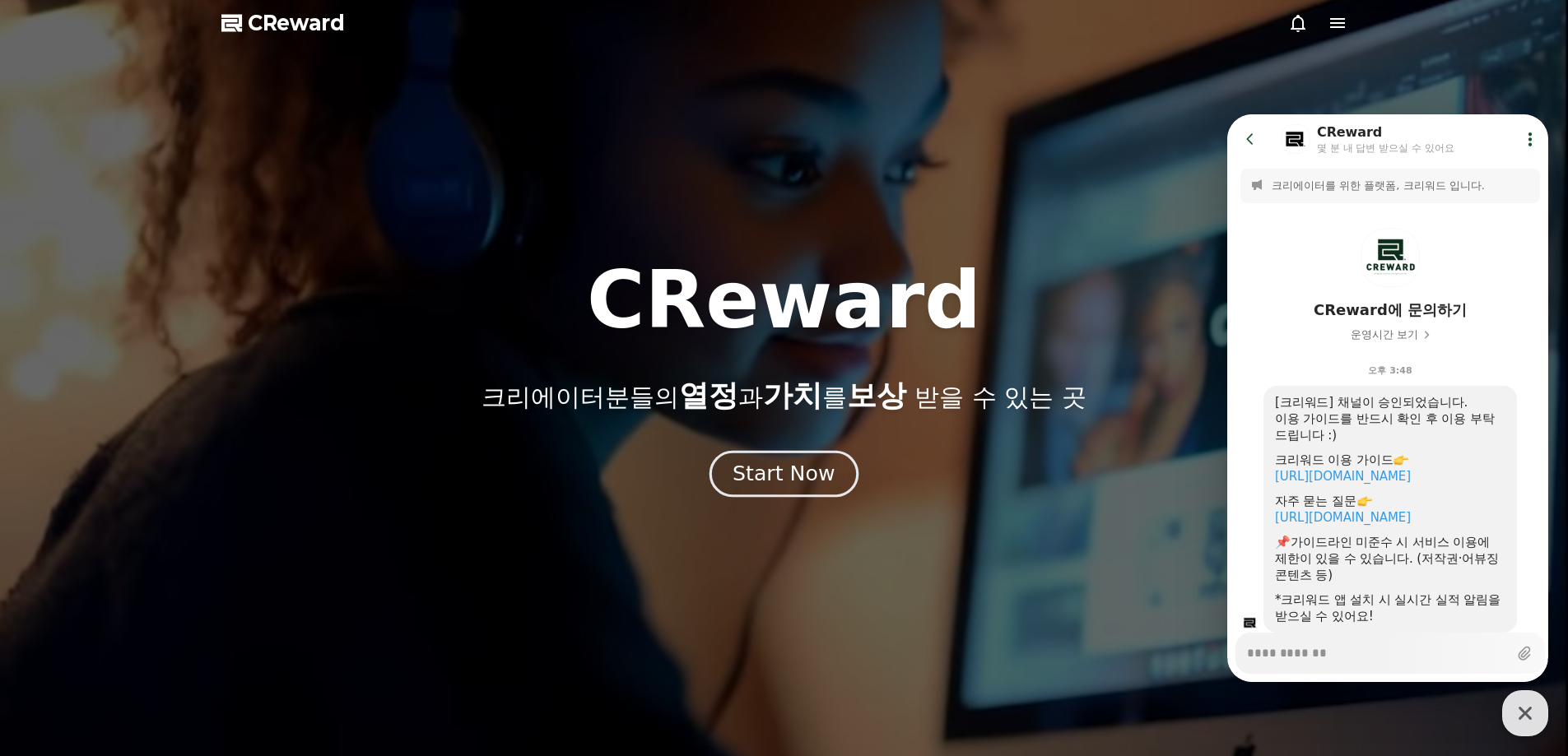
click at [794, 469] on div "Start Now" at bounding box center [784, 474] width 102 height 28
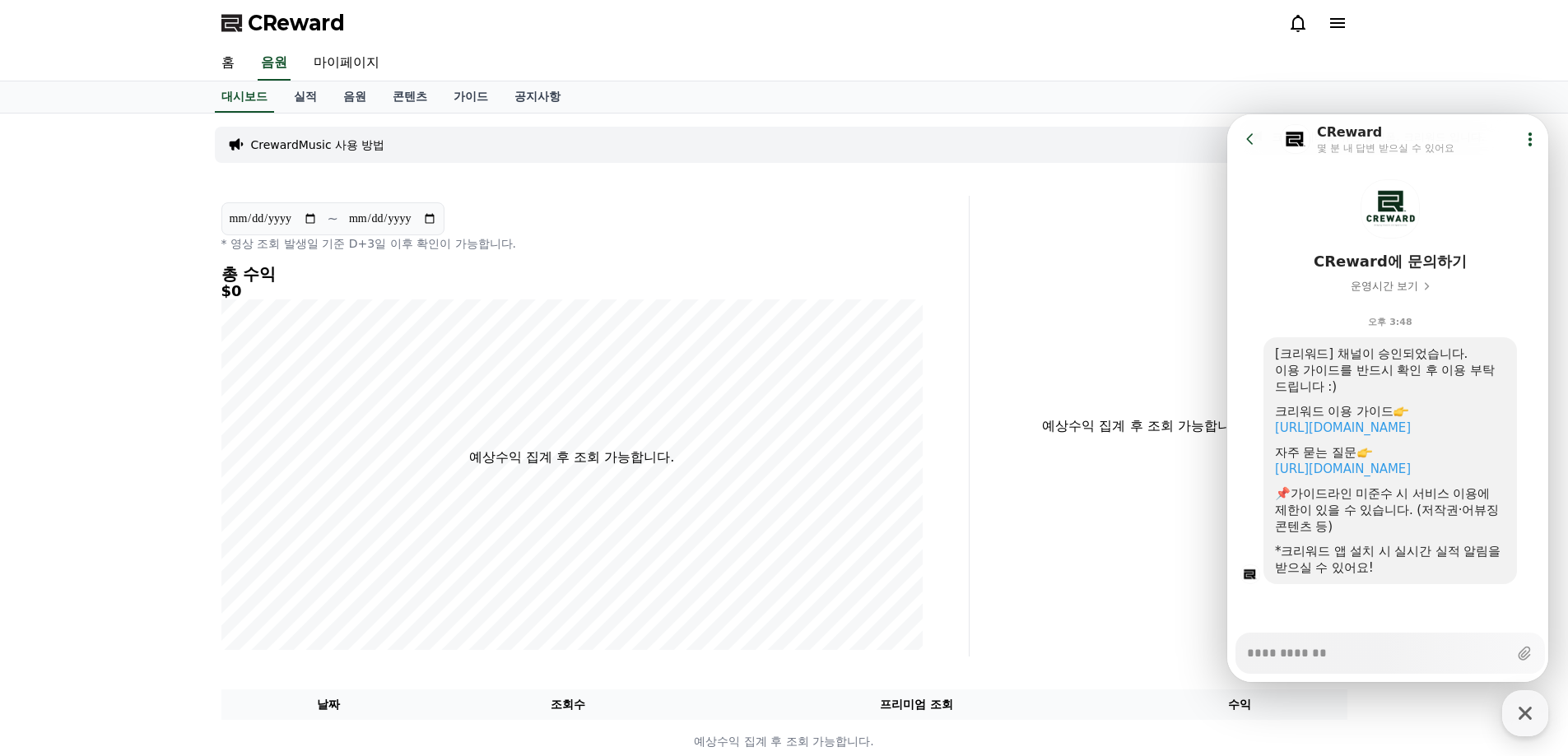
scroll to position [51, 0]
click at [1335, 455] on div "자주 묻는 질문" at bounding box center [1390, 450] width 230 height 16
click at [1332, 468] on link "[URL][DOMAIN_NAME]" at bounding box center [1342, 466] width 136 height 14
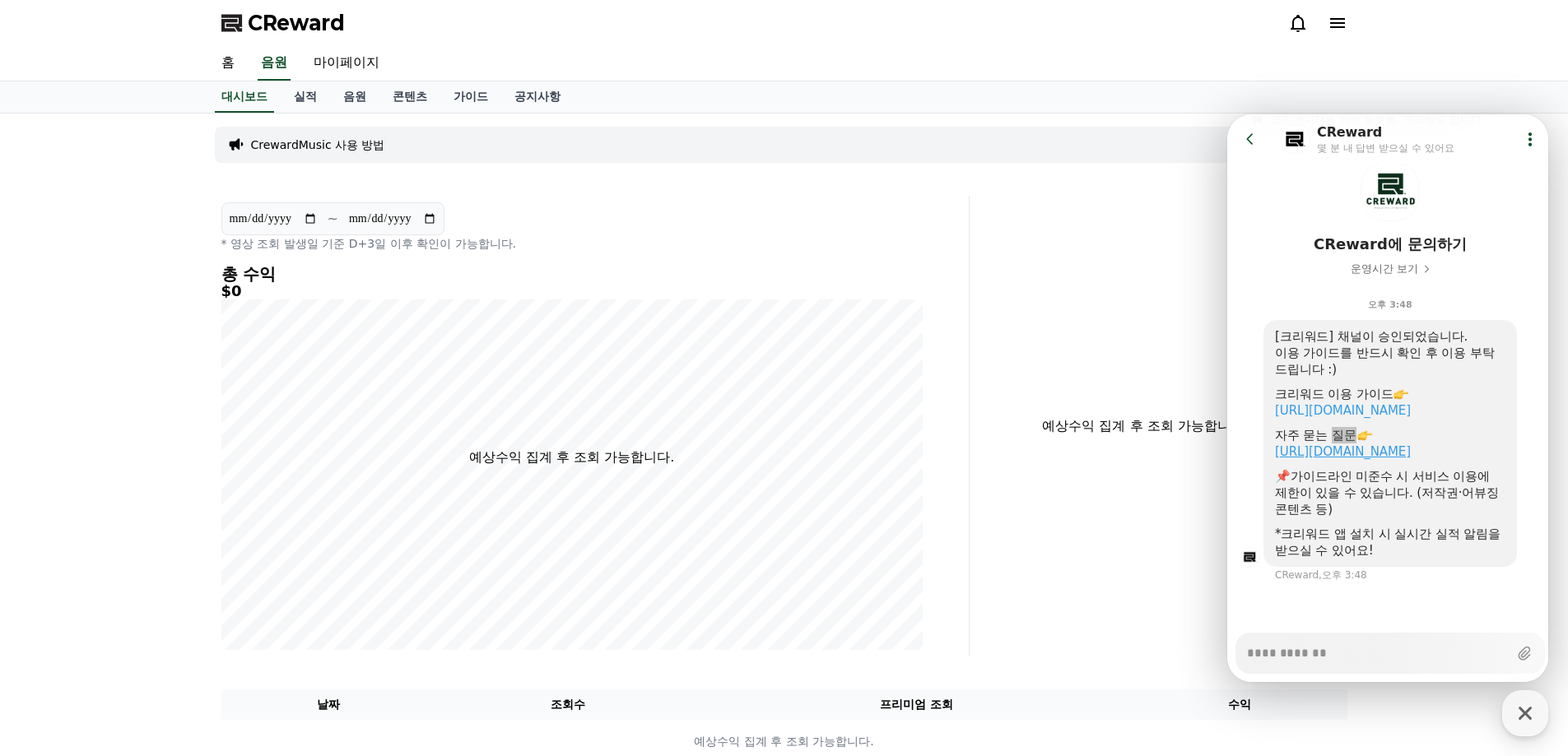
type textarea "*"
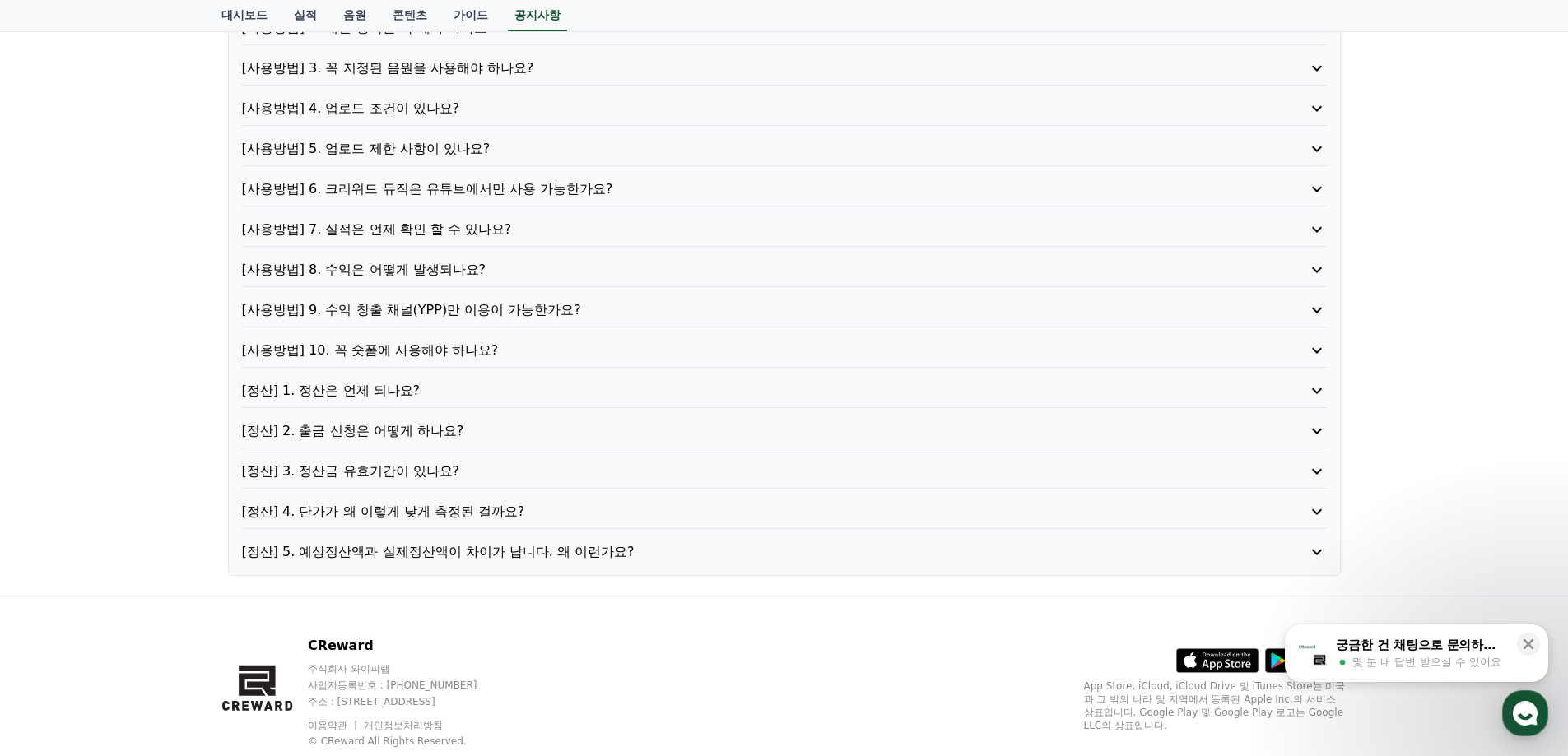
scroll to position [247, 0]
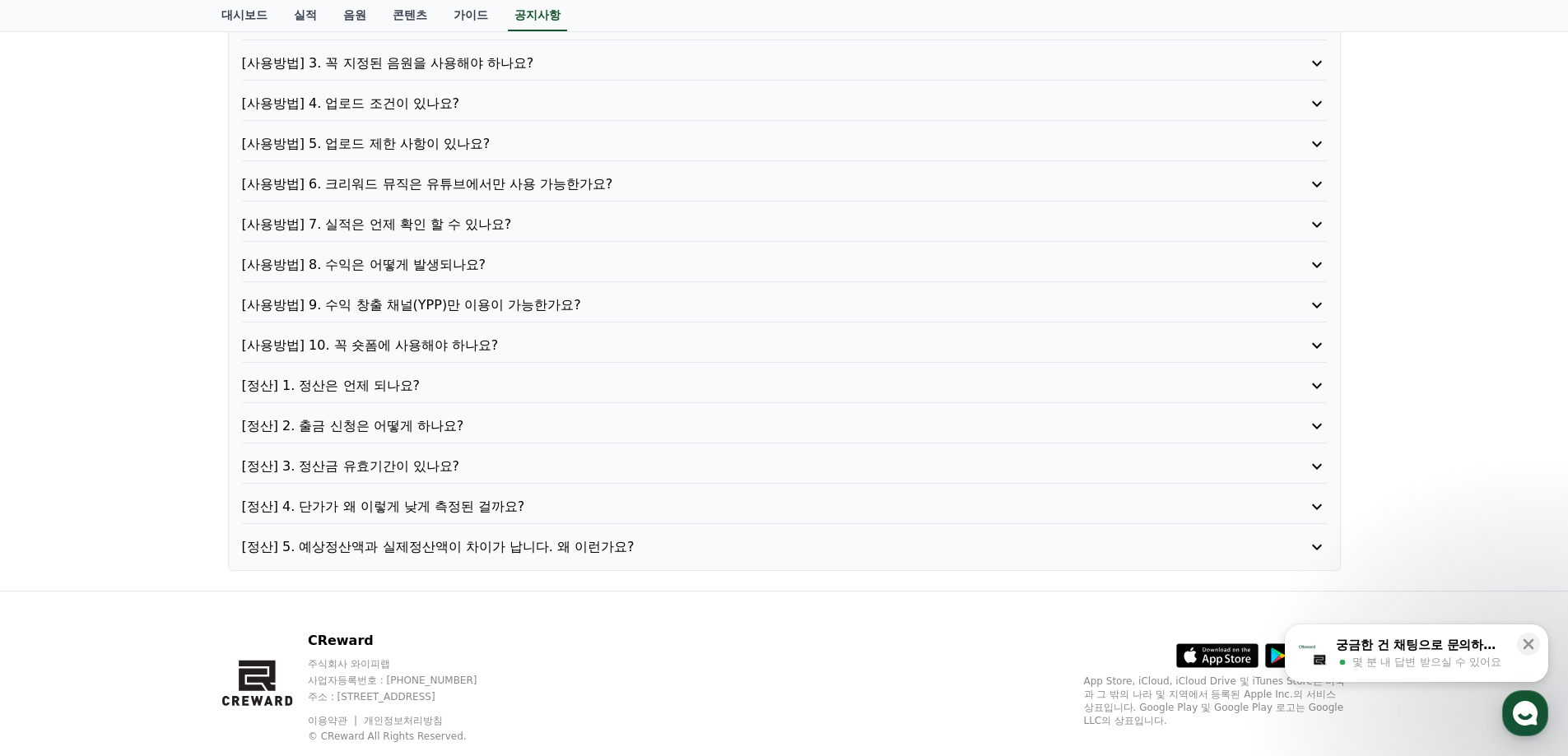
click at [569, 374] on div "[사용방법] 1. 이용방법이 어떻게 되나요? [사용방법] 2. 채널 등록을 꼭 해야 하나요? [사용방법] 3. 꼭 지정된 음원을 사용해야 하나…" at bounding box center [784, 265] width 1112 height 612
click at [518, 382] on p "[정산] 1. 정산은 언제 되나요?" at bounding box center [741, 386] width 998 height 20
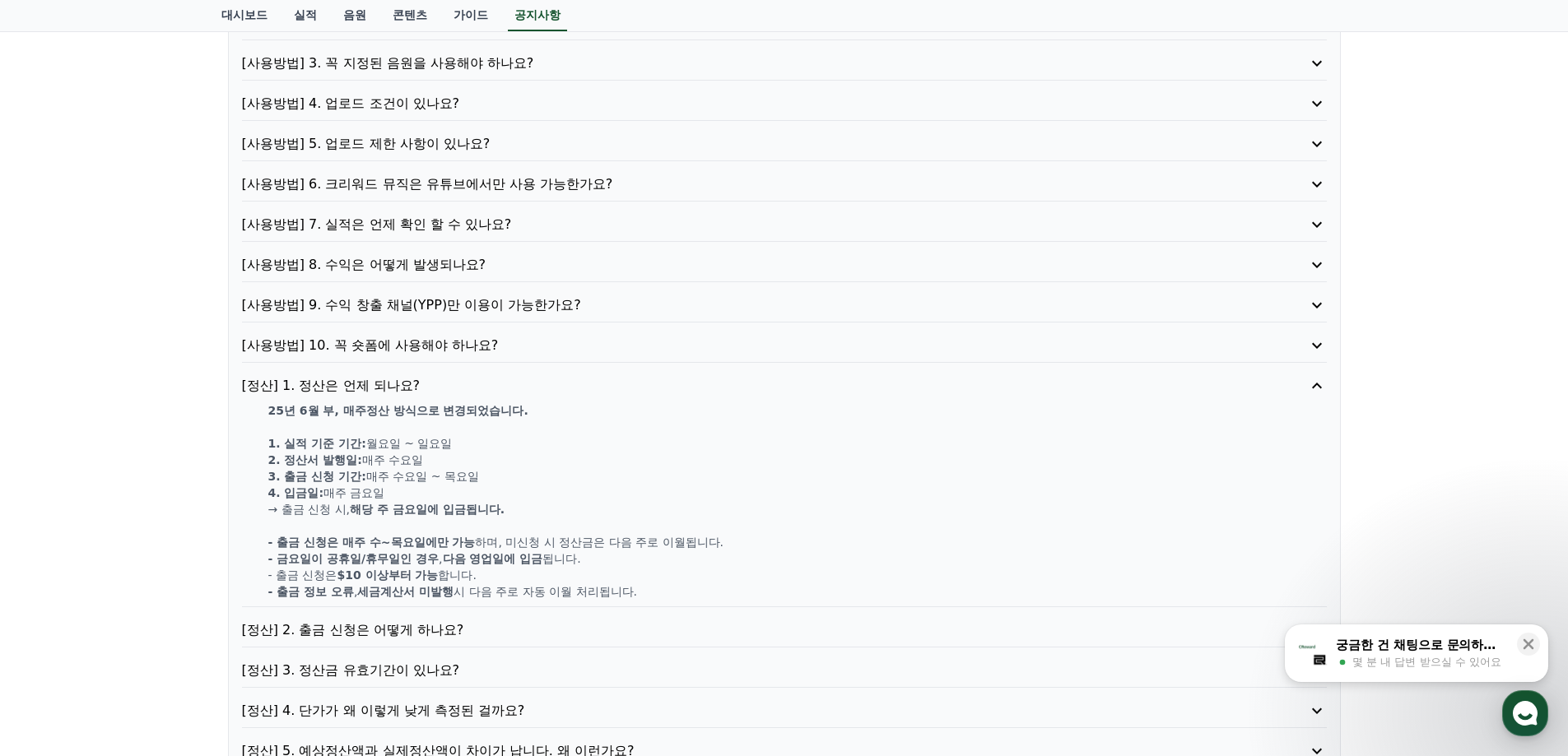
click at [413, 387] on p "[정산] 1. 정산은 언제 되나요?" at bounding box center [741, 386] width 998 height 20
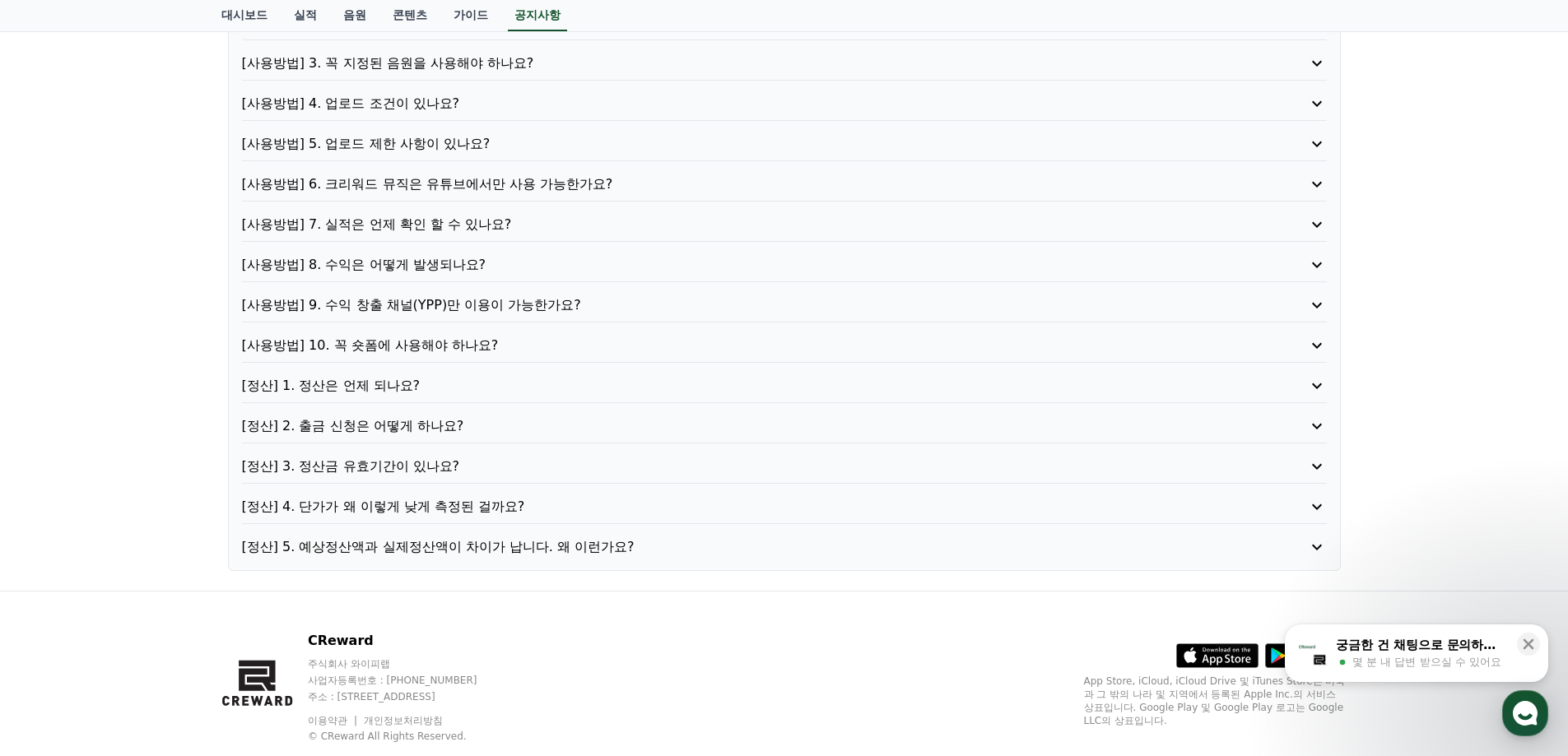
drag, startPoint x: 162, startPoint y: 549, endPoint x: 162, endPoint y: 540, distance: 9.0
click at [395, 486] on div "[사용방법] 1. 이용방법이 어떻게 되나요? [사용방법] 2. 채널 등록을 꼭 해야 하나요? [사용방법] 3. 꼭 지정된 음원을 사용해야 하나…" at bounding box center [784, 265] width 1112 height 612
click at [399, 503] on p "[정산] 4. 단가가 왜 이렇게 낮게 측정된 걸까요?" at bounding box center [741, 507] width 998 height 20
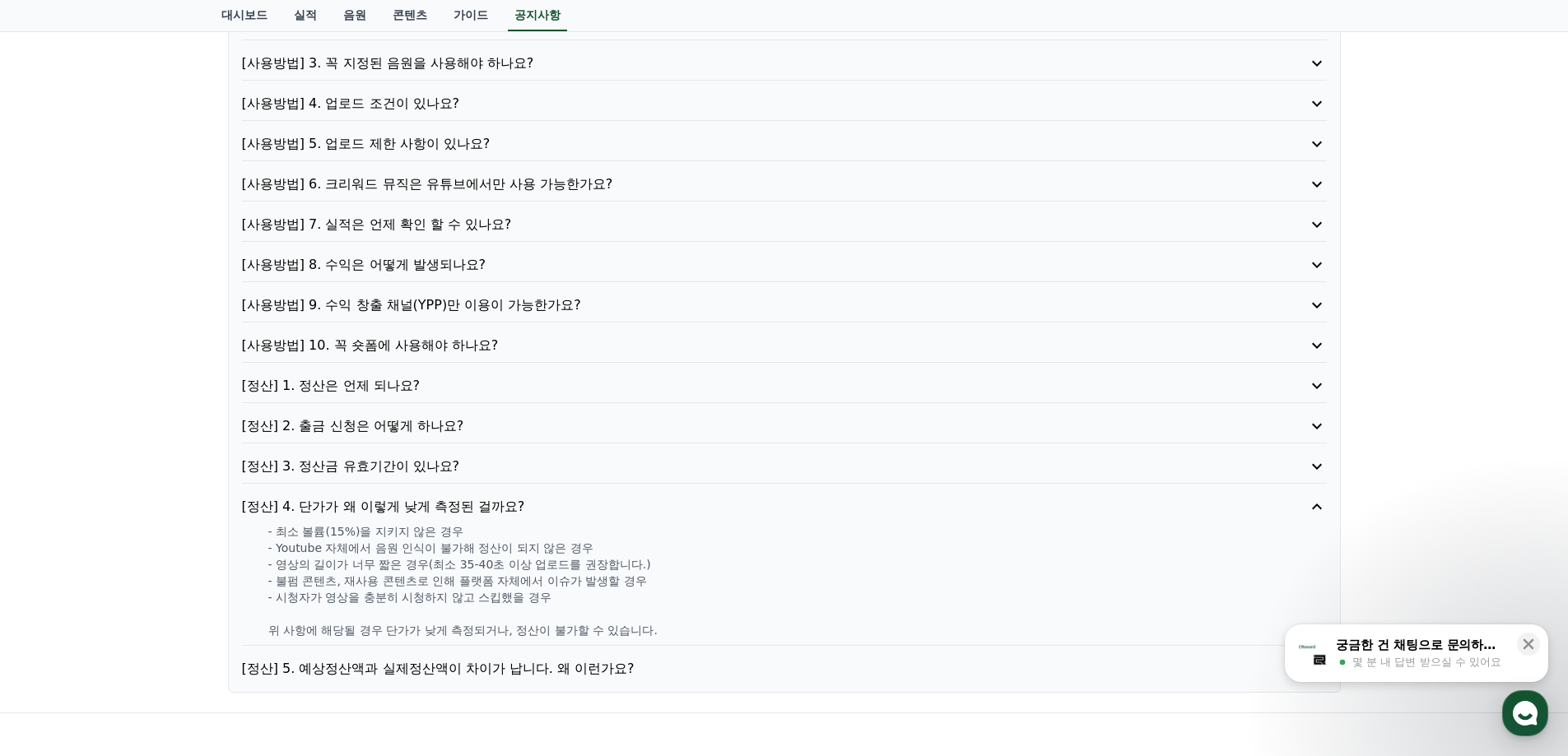
click at [399, 503] on p "[정산] 4. 단가가 왜 이렇게 낮게 측정된 걸까요?" at bounding box center [741, 507] width 998 height 20
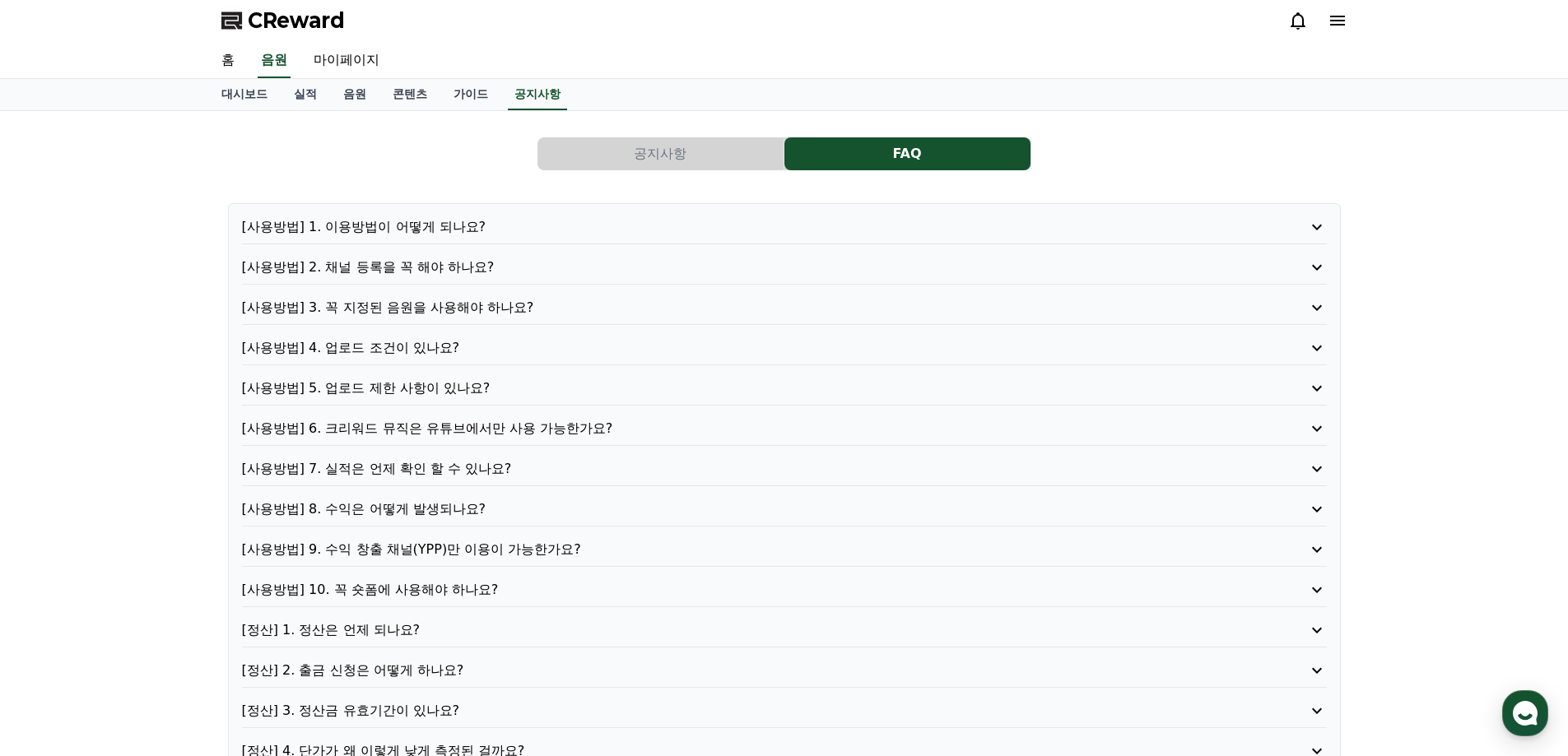
scroll to position [0, 0]
click at [356, 105] on link "음원" at bounding box center [354, 97] width 50 height 32
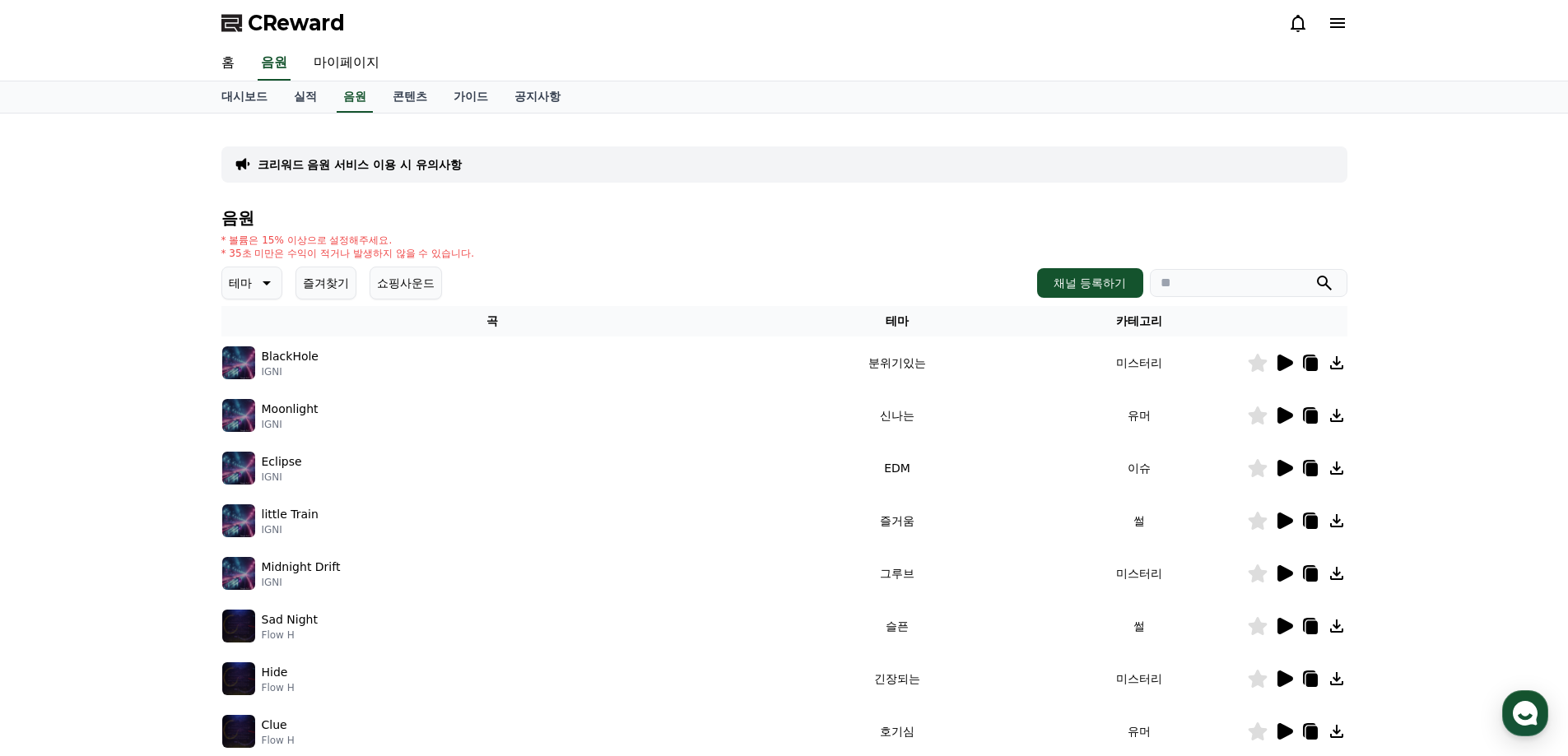
click at [384, 282] on button "쇼핑사운드" at bounding box center [406, 282] width 72 height 33
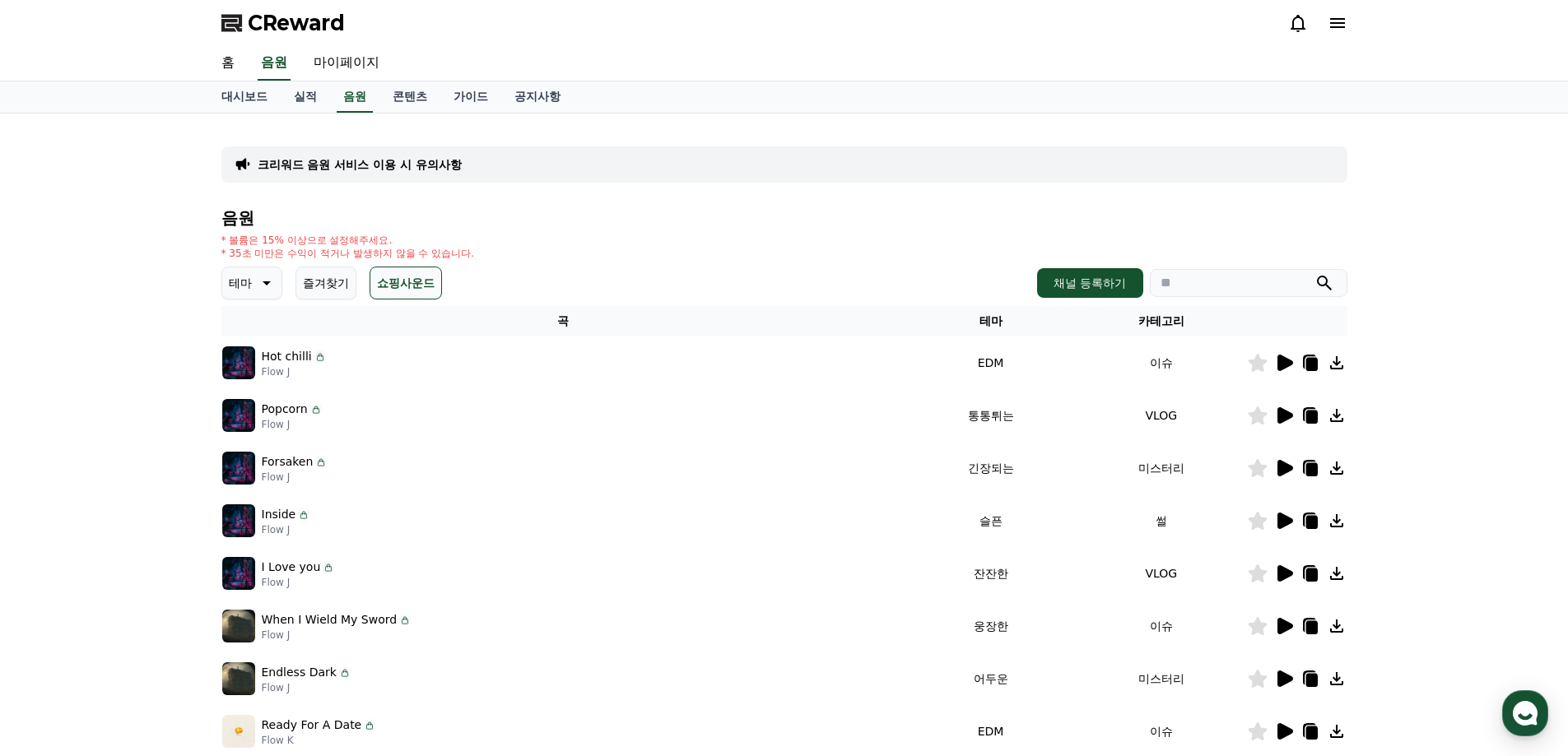
click at [261, 287] on icon at bounding box center [265, 283] width 20 height 20
click at [347, 283] on button "즐겨찾기" at bounding box center [325, 282] width 61 height 33
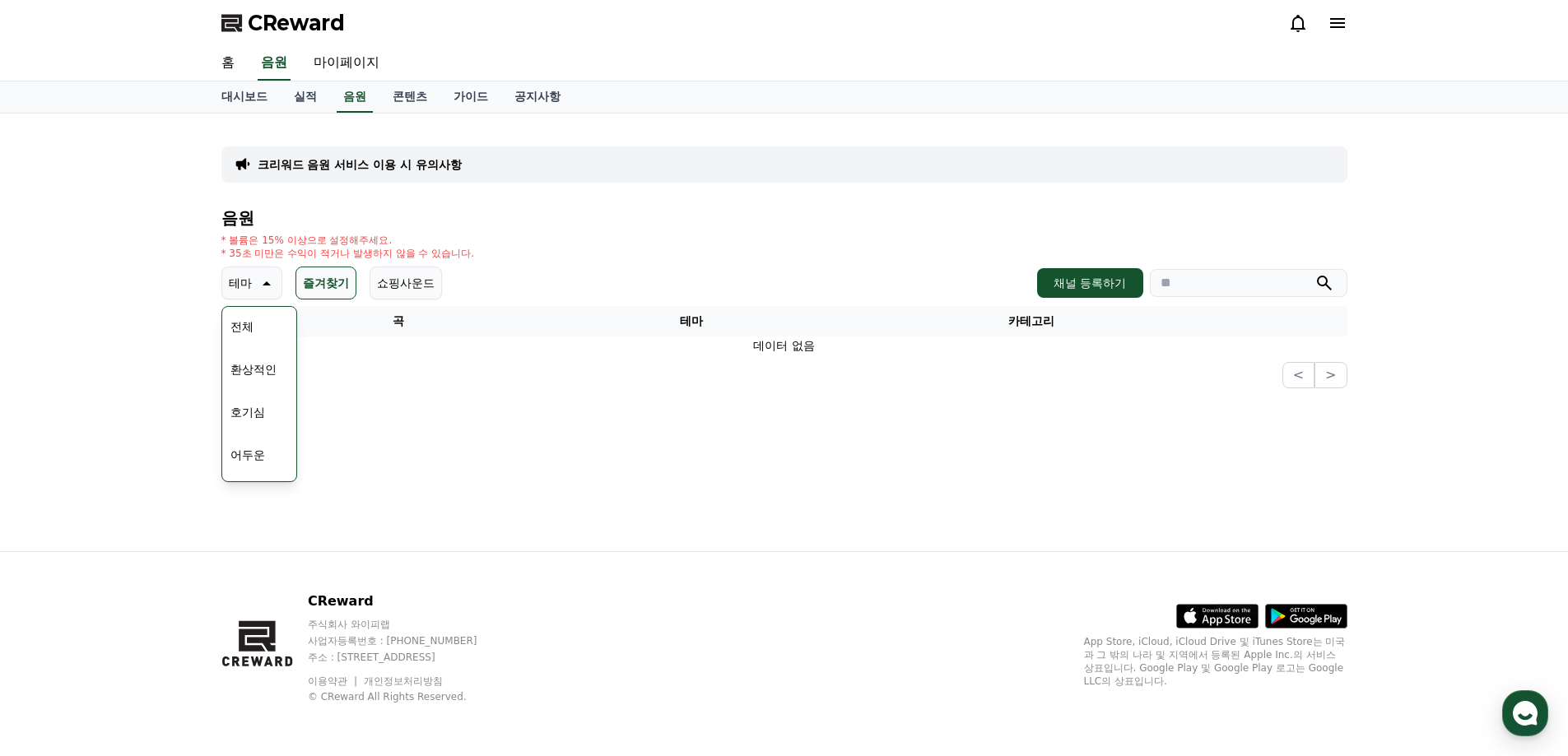
click at [409, 282] on button "쇼핑사운드" at bounding box center [406, 282] width 72 height 33
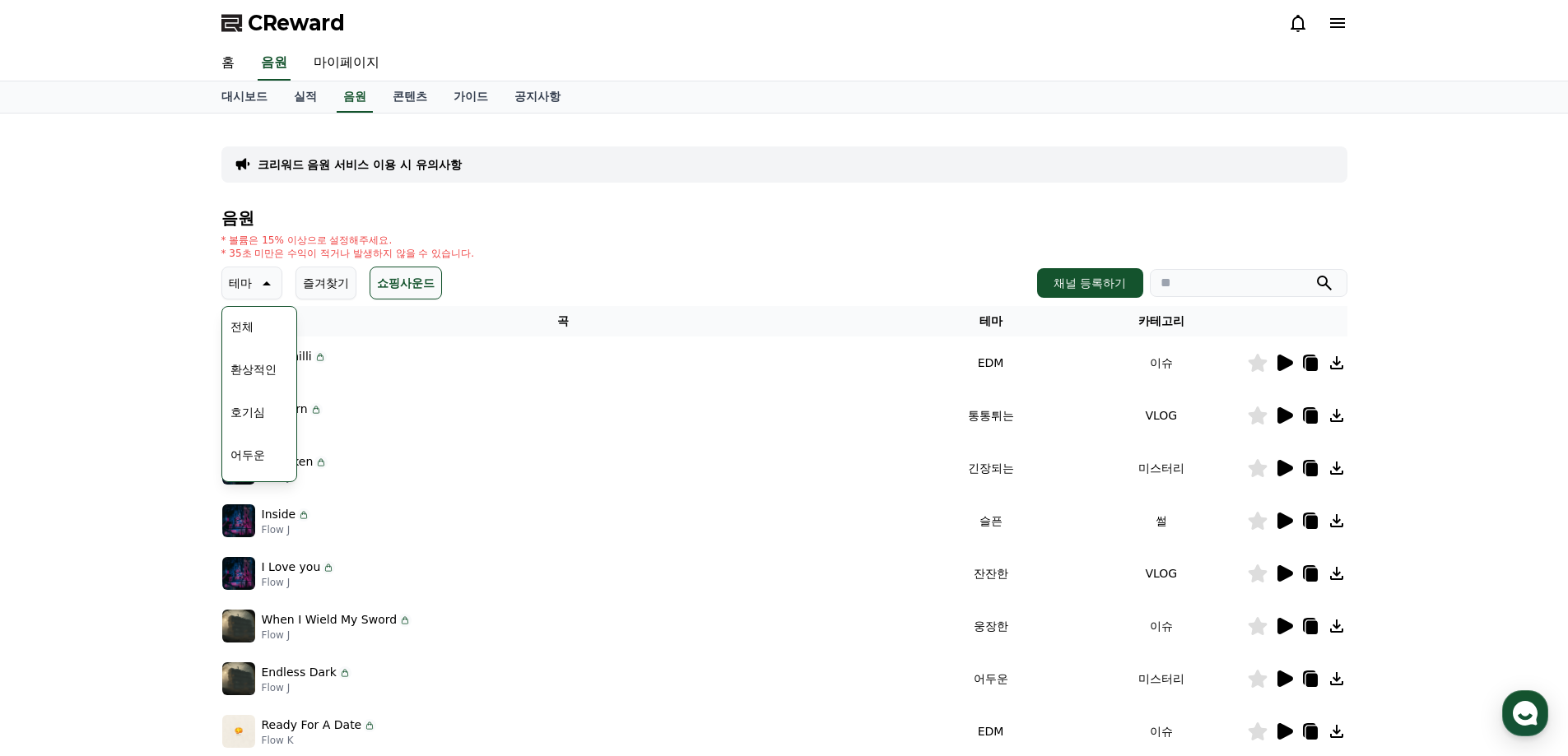
click at [478, 378] on div "Hot chilli Flow J" at bounding box center [563, 363] width 682 height 33
click at [139, 401] on div "크리워드 음원 서비스 이용 시 유의사항 음원 * 볼륨은 15% 이상으로 설정해주세요. * 35초 미만은 수익이 적거나 발생하지 않을 수 있습니…" at bounding box center [784, 511] width 1568 height 796
click at [307, 311] on th "곡" at bounding box center [563, 321] width 684 height 31
click at [338, 298] on button "즐겨찾기" at bounding box center [325, 282] width 61 height 33
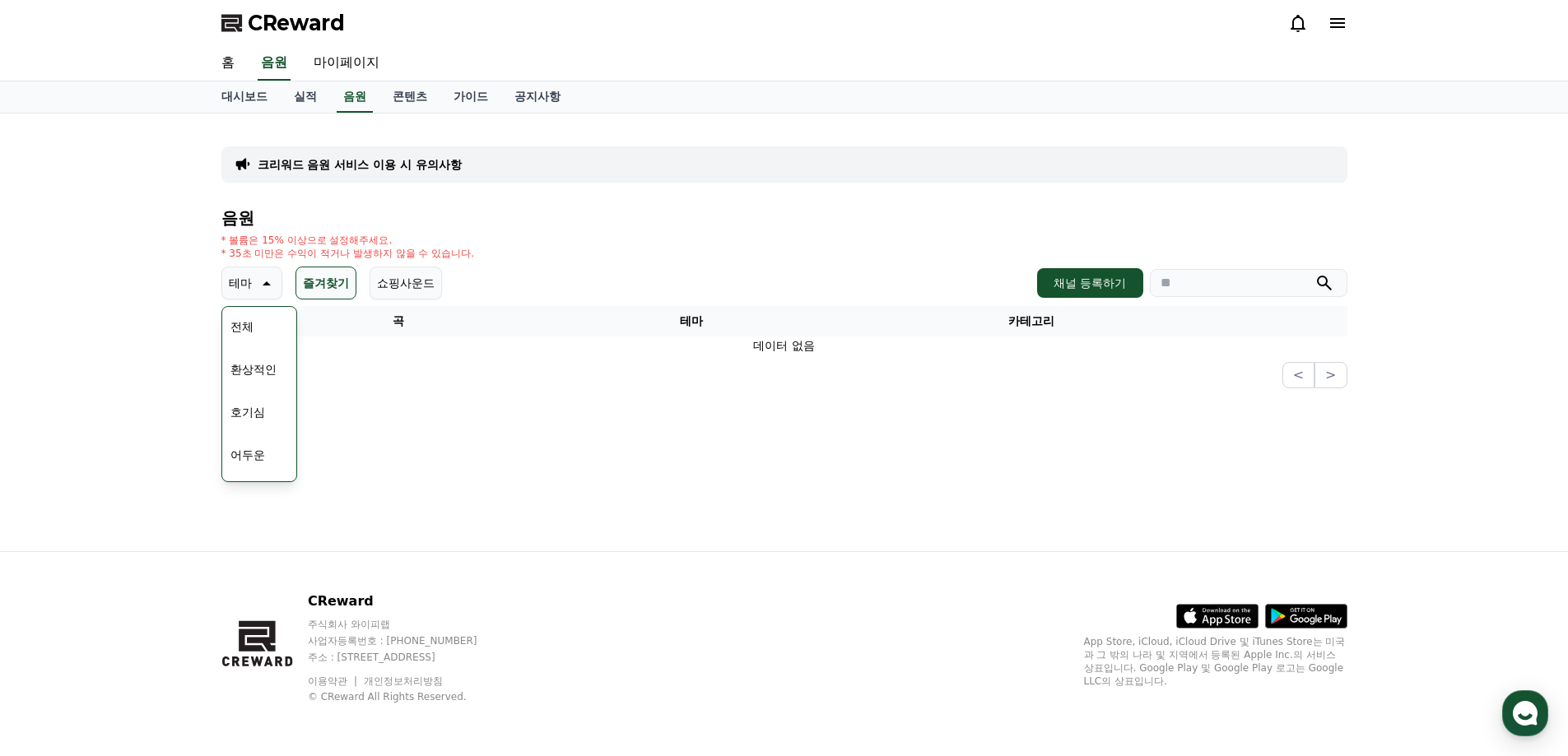
click at [402, 285] on button "쇼핑사운드" at bounding box center [406, 282] width 72 height 33
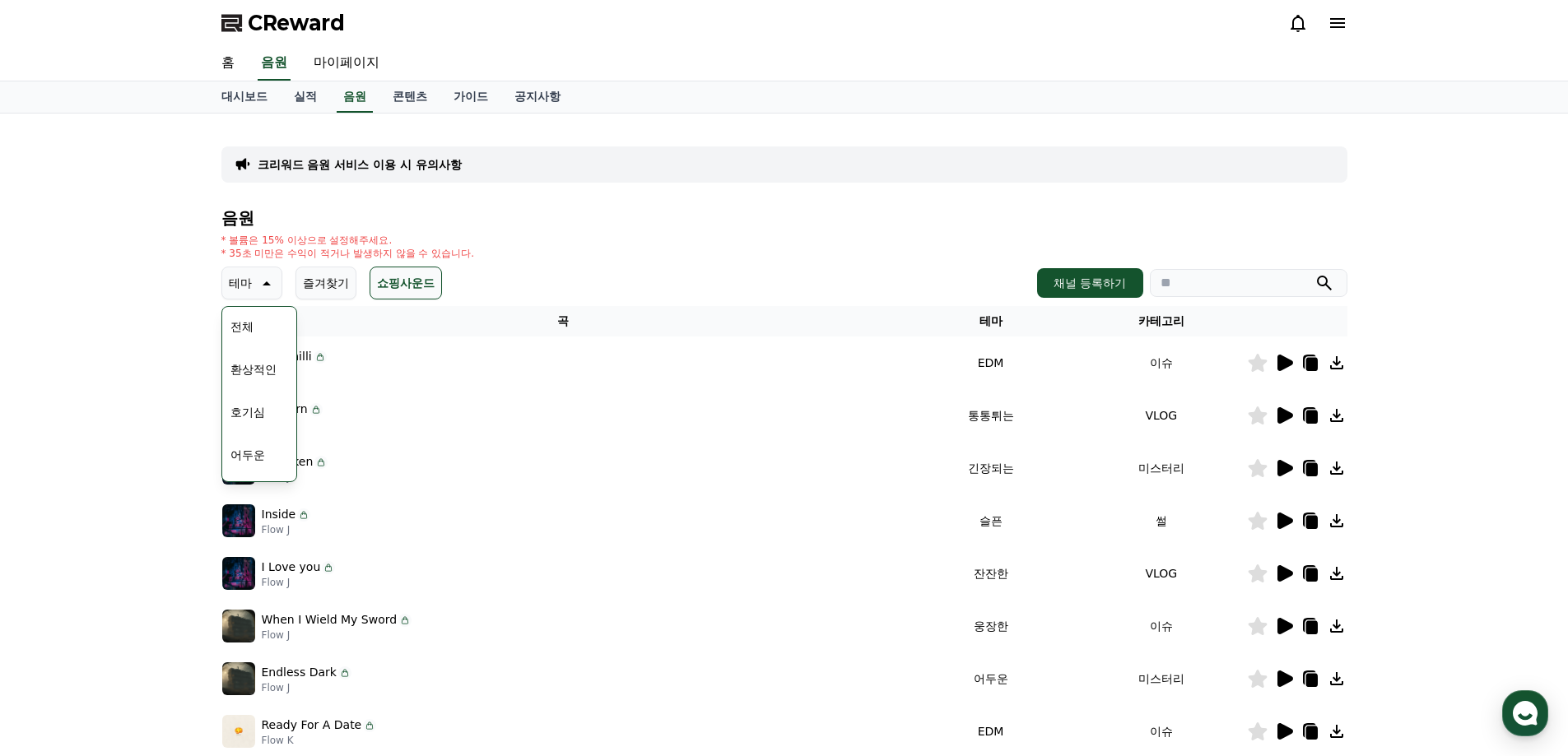
click at [176, 303] on div "크리워드 음원 서비스 이용 시 유의사항 음원 * 볼륨은 15% 이상으로 설정해주세요. * 35초 미만은 수익이 적거나 발생하지 않을 수 있습니…" at bounding box center [784, 511] width 1568 height 796
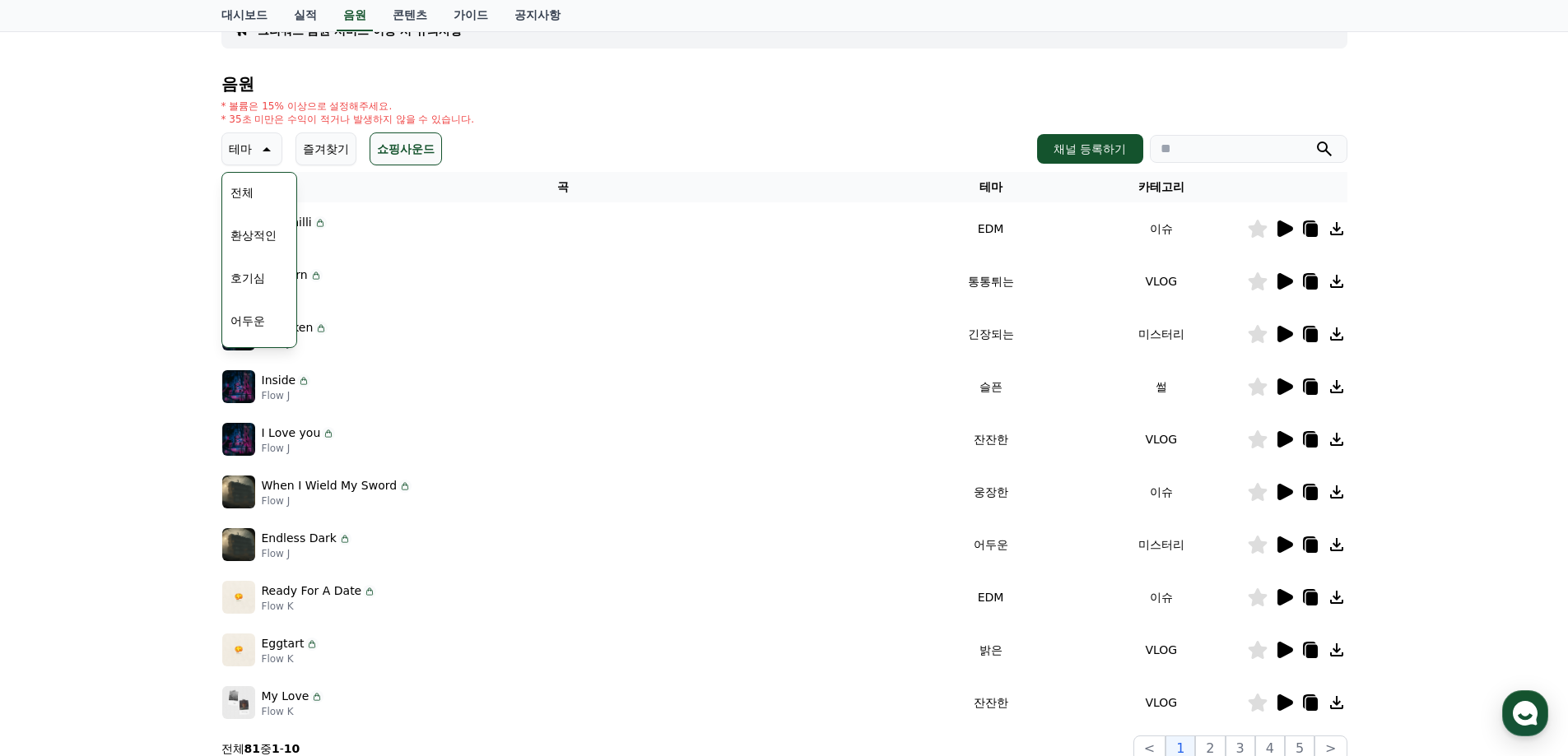
scroll to position [165, 0]
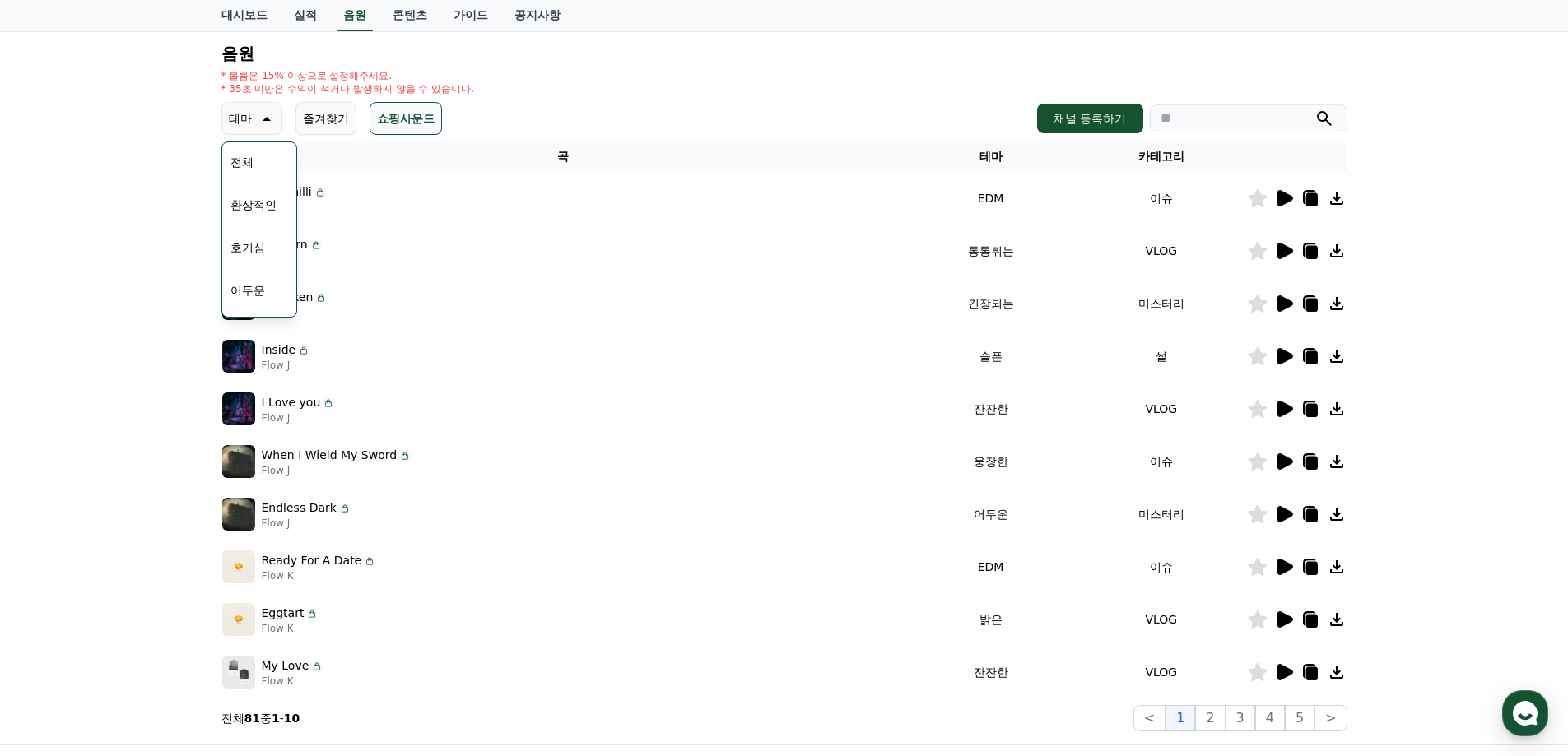
click at [1279, 368] on td at bounding box center [1297, 356] width 101 height 53
click at [1285, 458] on icon at bounding box center [1284, 462] width 15 height 16
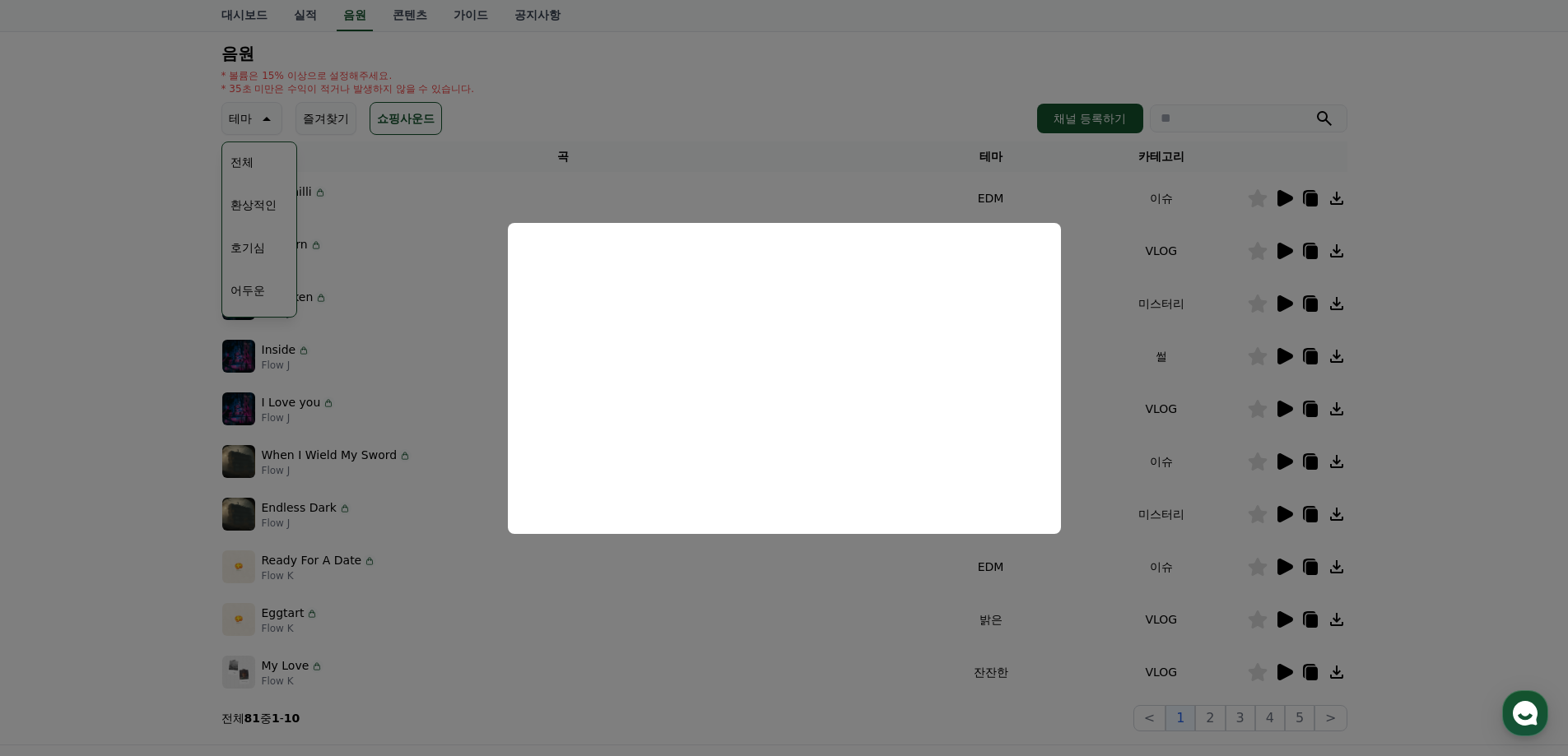
click at [1193, 413] on button "close modal" at bounding box center [784, 378] width 1568 height 756
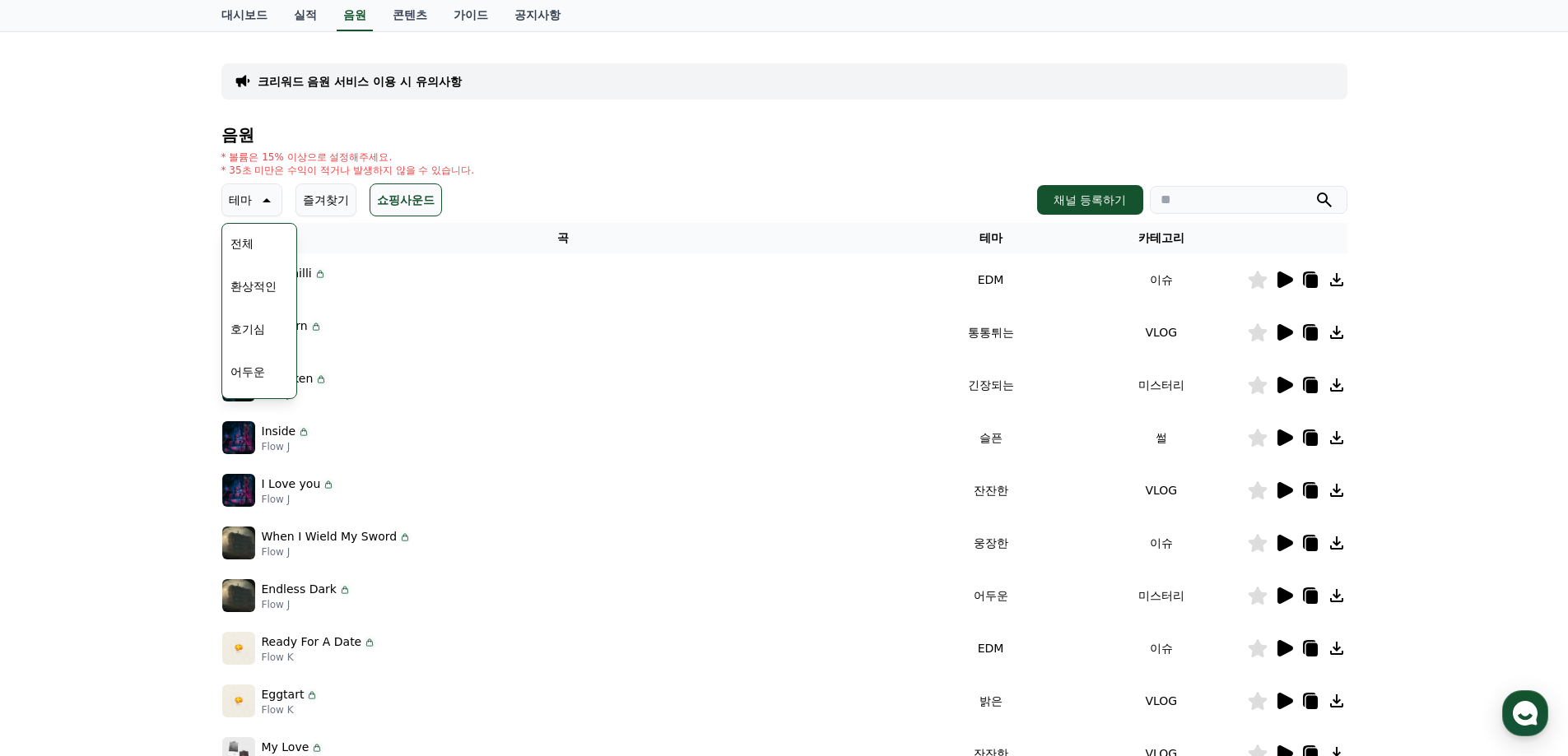
scroll to position [82, 0]
click at [492, 85] on div "크리워드 음원 서비스 이용 시 유의사항" at bounding box center [784, 82] width 1126 height 36
click at [409, 78] on p "크리워드 음원 서비스 이용 시 유의사항" at bounding box center [359, 82] width 204 height 16
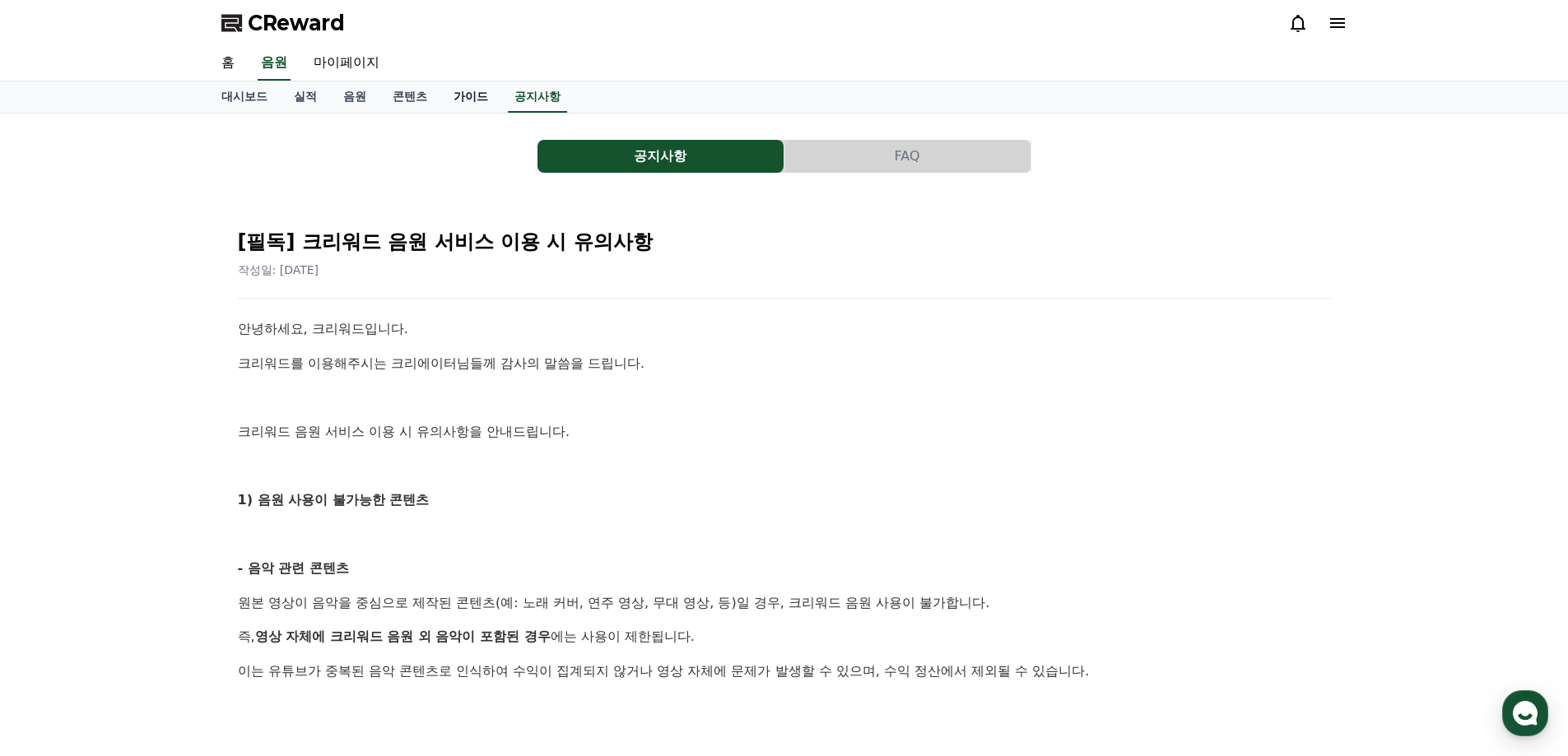
click at [482, 97] on link "가이드" at bounding box center [470, 97] width 61 height 32
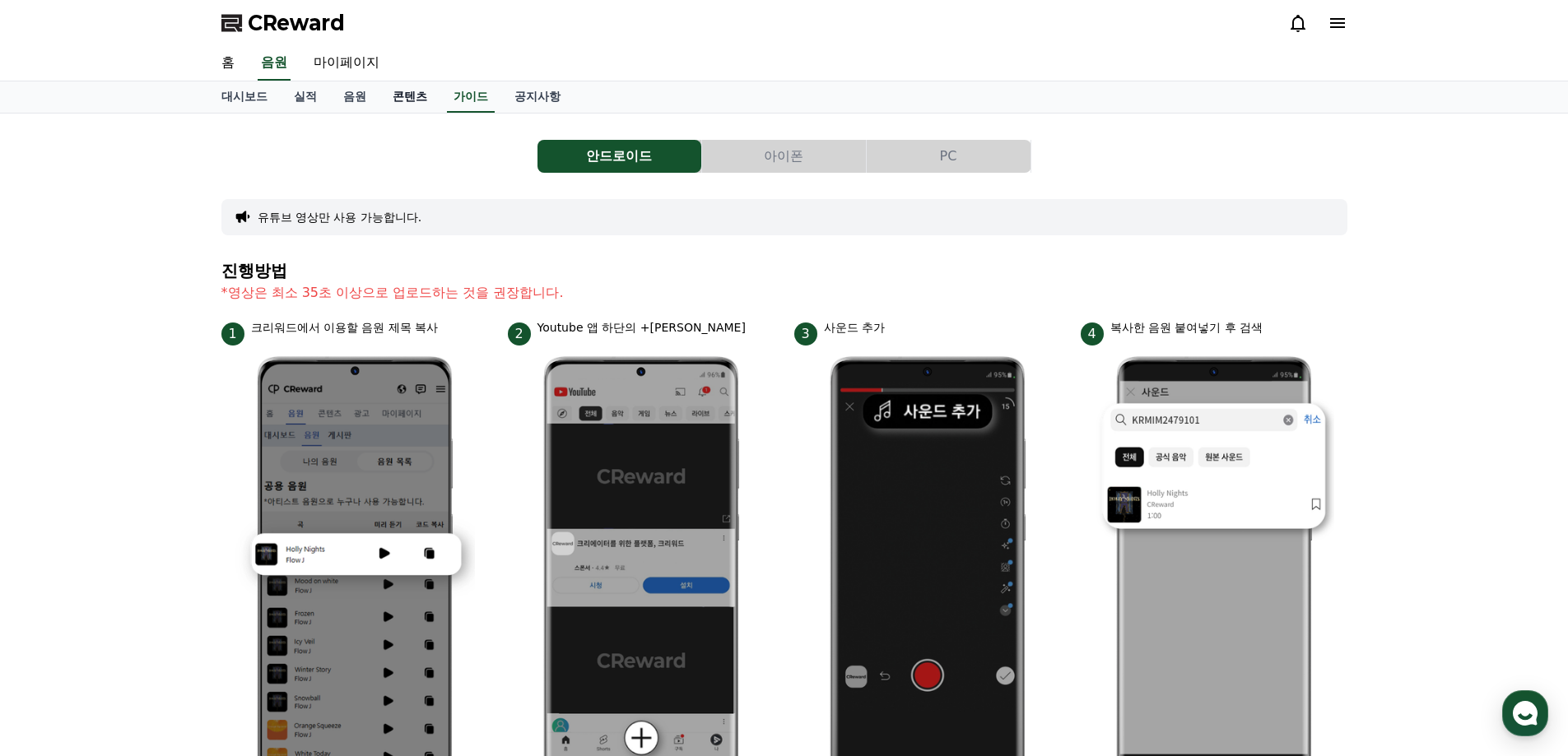
click at [418, 110] on link "콘텐츠" at bounding box center [409, 97] width 61 height 32
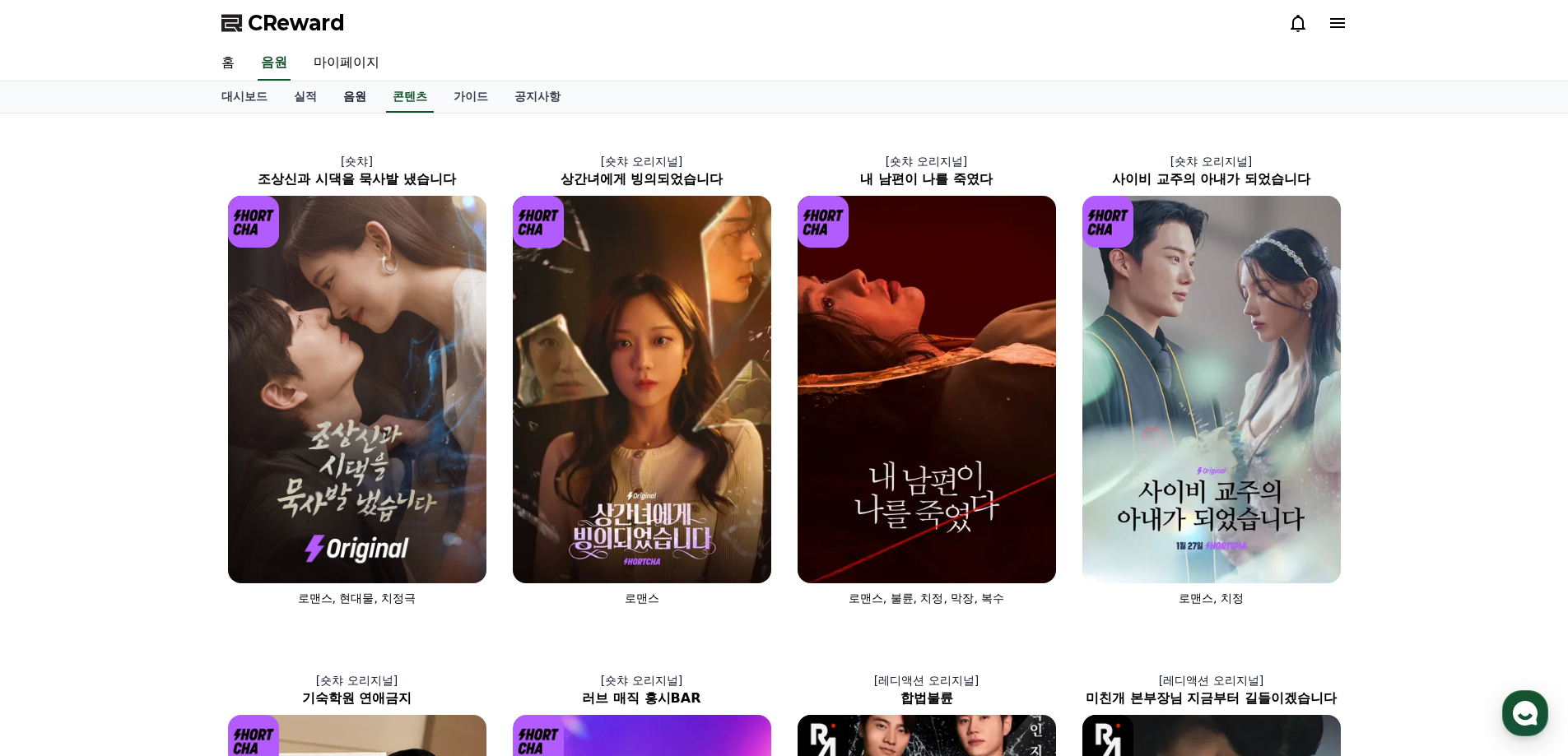
click at [361, 103] on link "음원" at bounding box center [354, 97] width 50 height 32
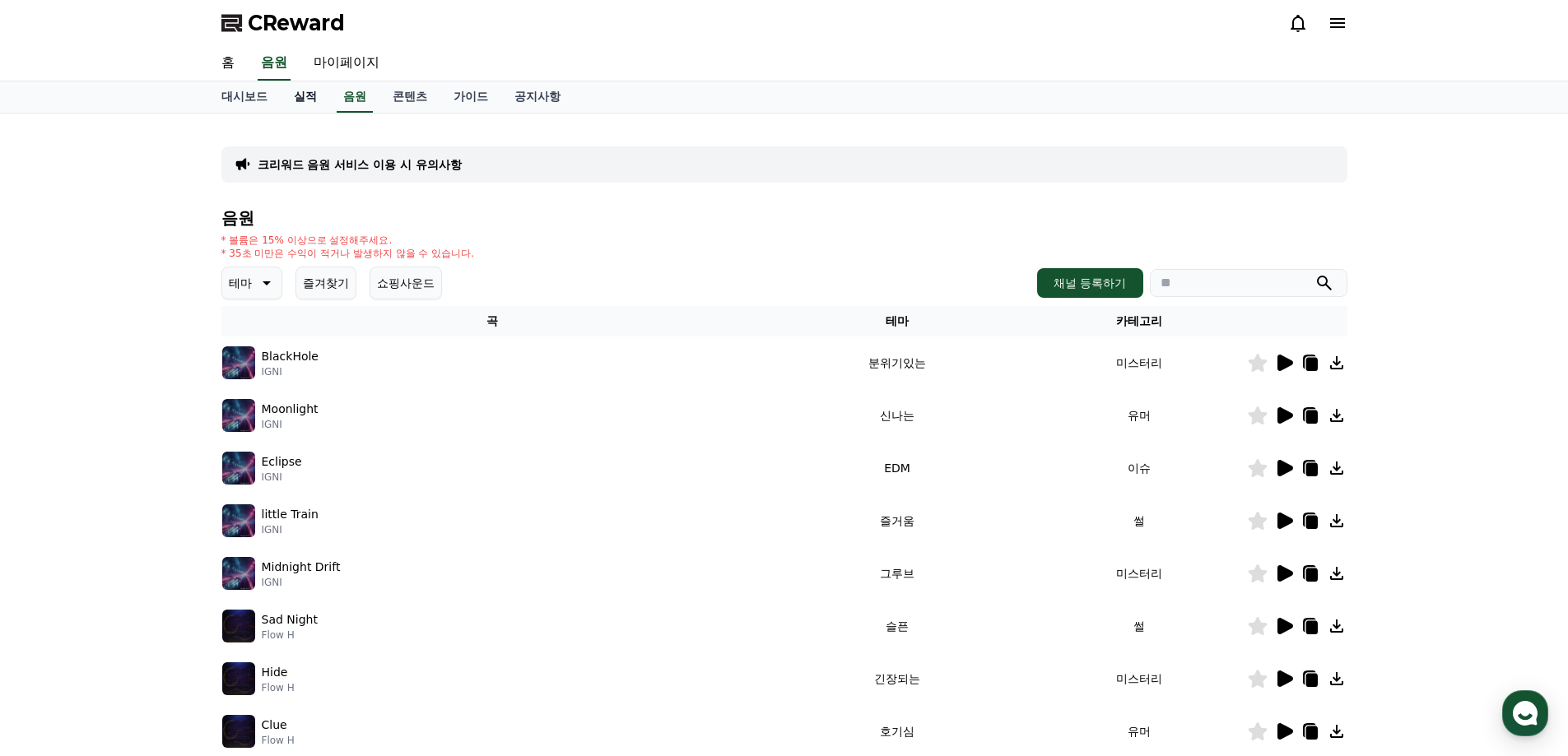
click at [300, 94] on link "실적" at bounding box center [305, 97] width 50 height 32
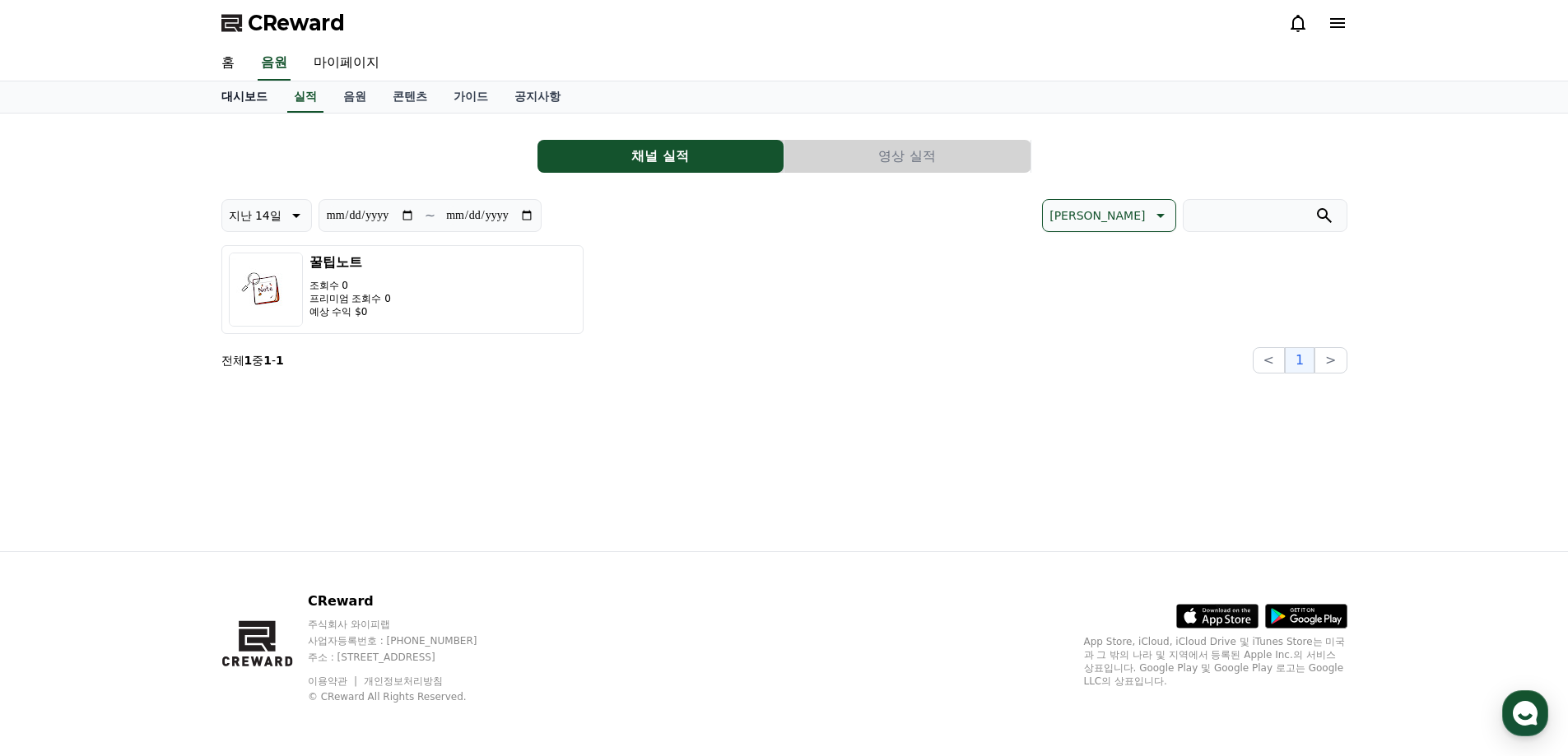
click at [261, 100] on link "대시보드" at bounding box center [245, 97] width 72 height 32
